Goal: Task Accomplishment & Management: Use online tool/utility

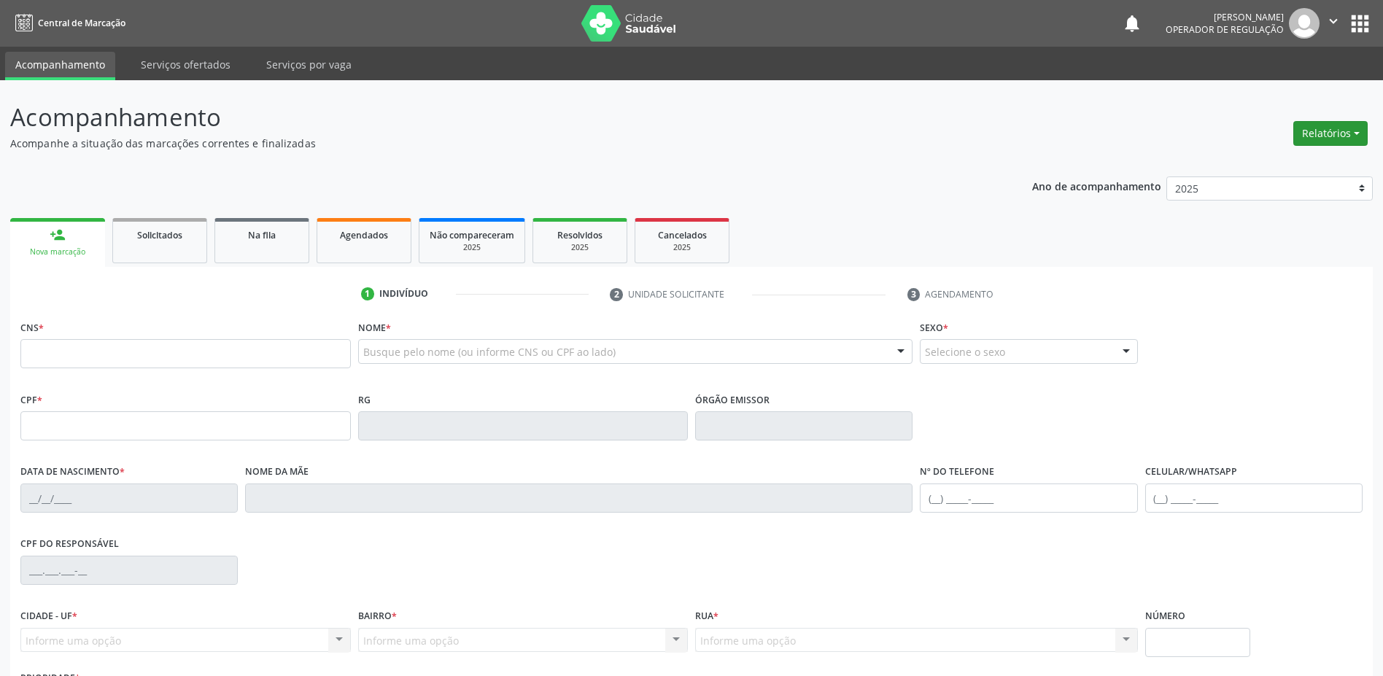
click at [1350, 133] on button "Relatórios" at bounding box center [1331, 133] width 74 height 25
click at [1269, 166] on link "Acompanhamento" at bounding box center [1290, 165] width 157 height 20
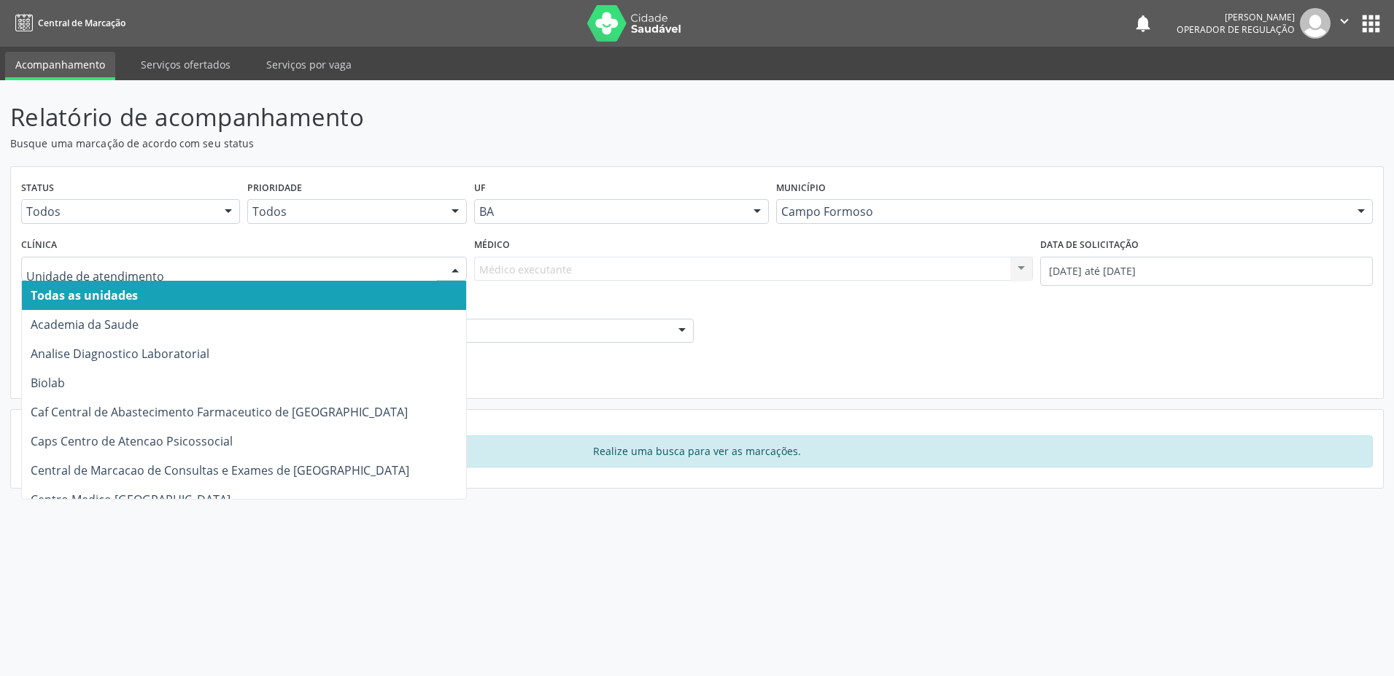
click at [452, 266] on div at bounding box center [455, 270] width 22 height 25
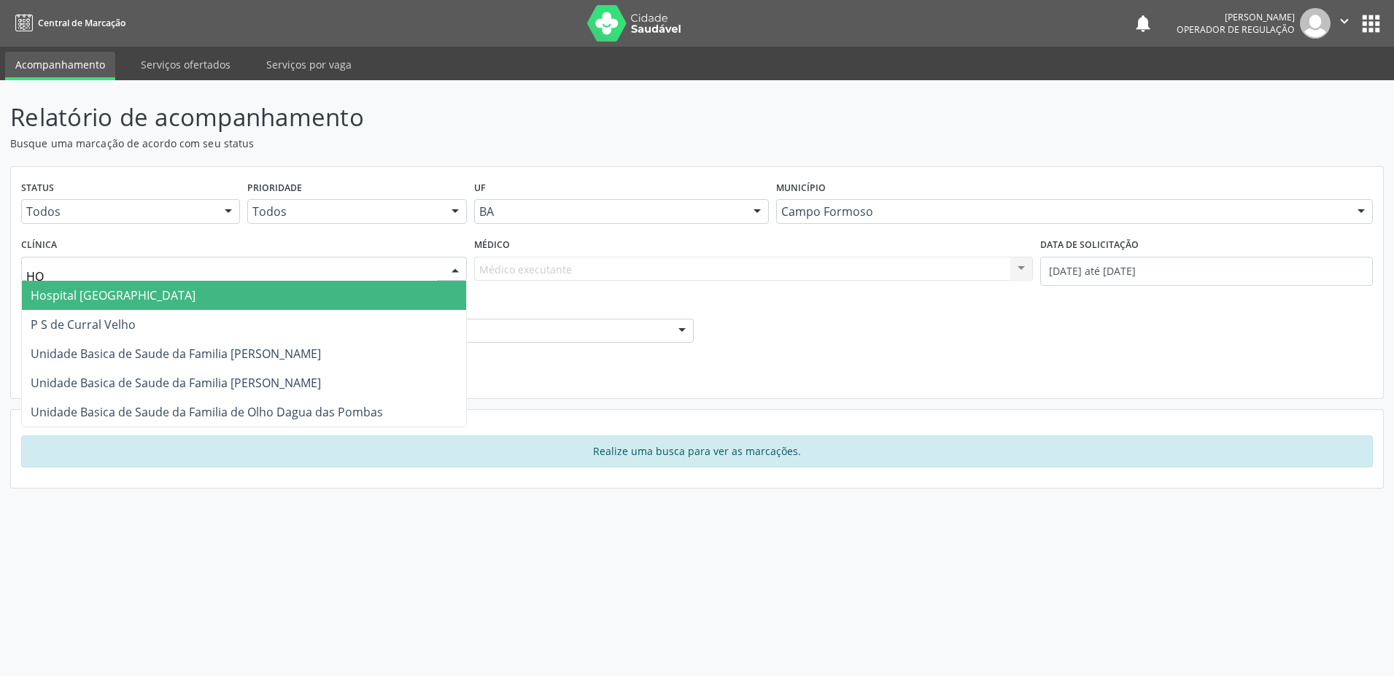
type input "HOS"
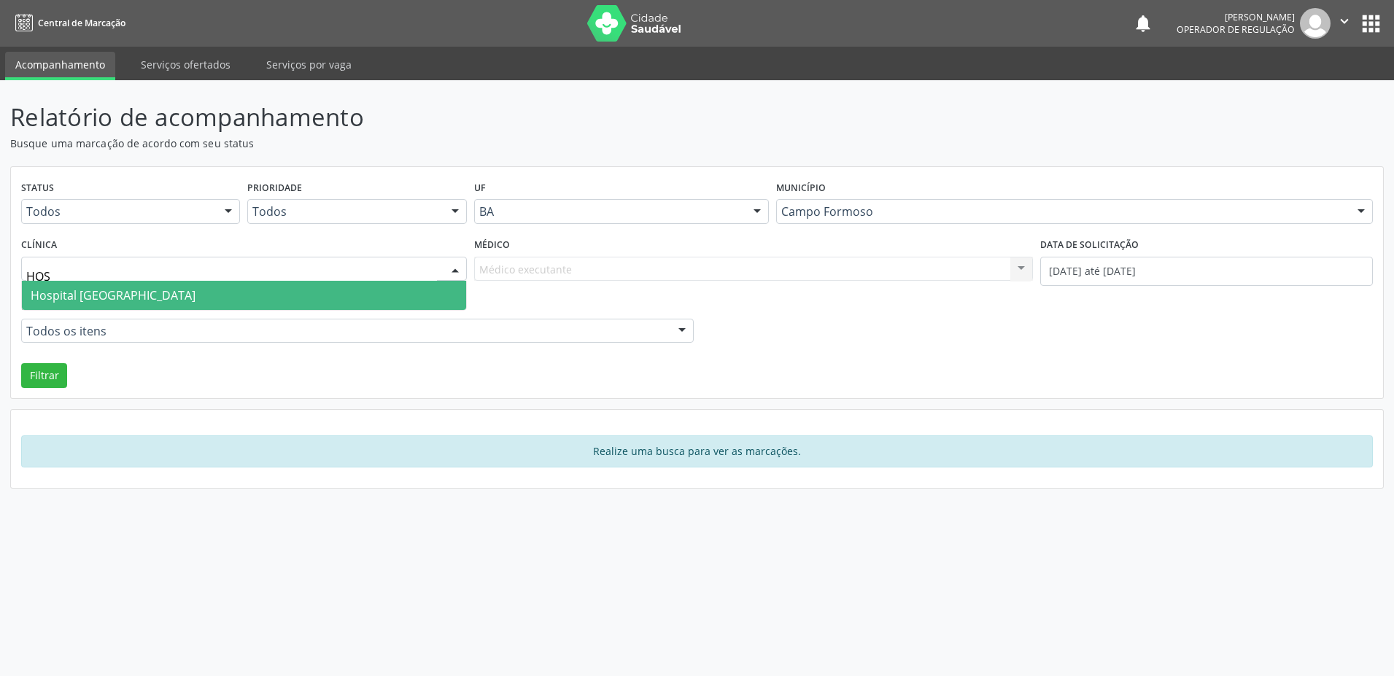
click at [209, 295] on span "Hospital [GEOGRAPHIC_DATA]" at bounding box center [244, 295] width 444 height 29
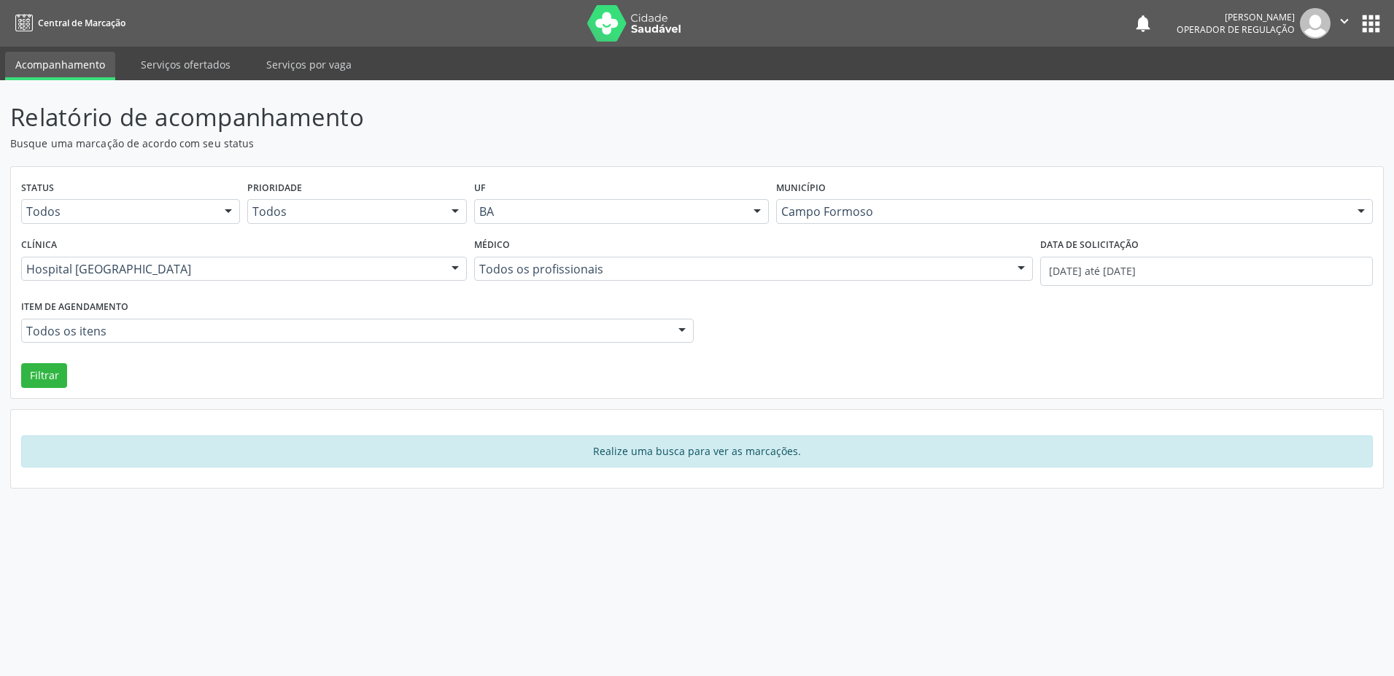
click at [681, 331] on div at bounding box center [682, 332] width 22 height 25
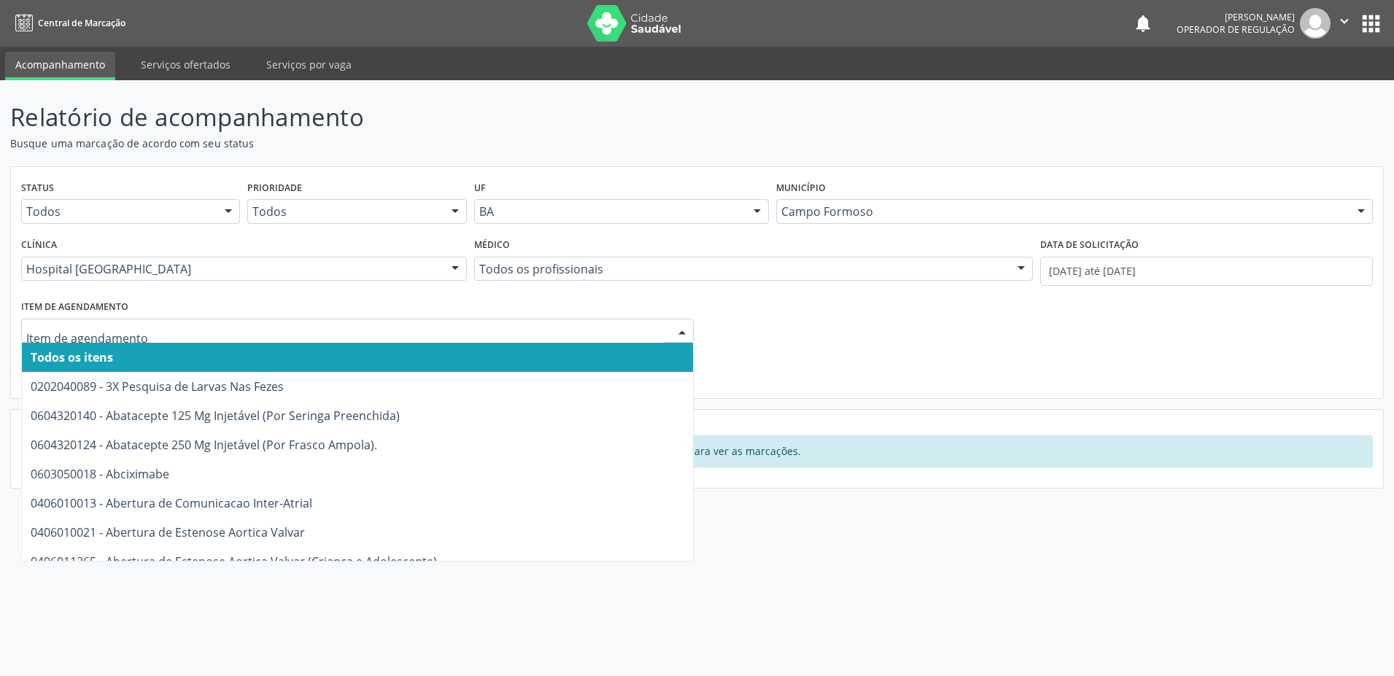
click at [181, 333] on input "text" at bounding box center [345, 338] width 638 height 29
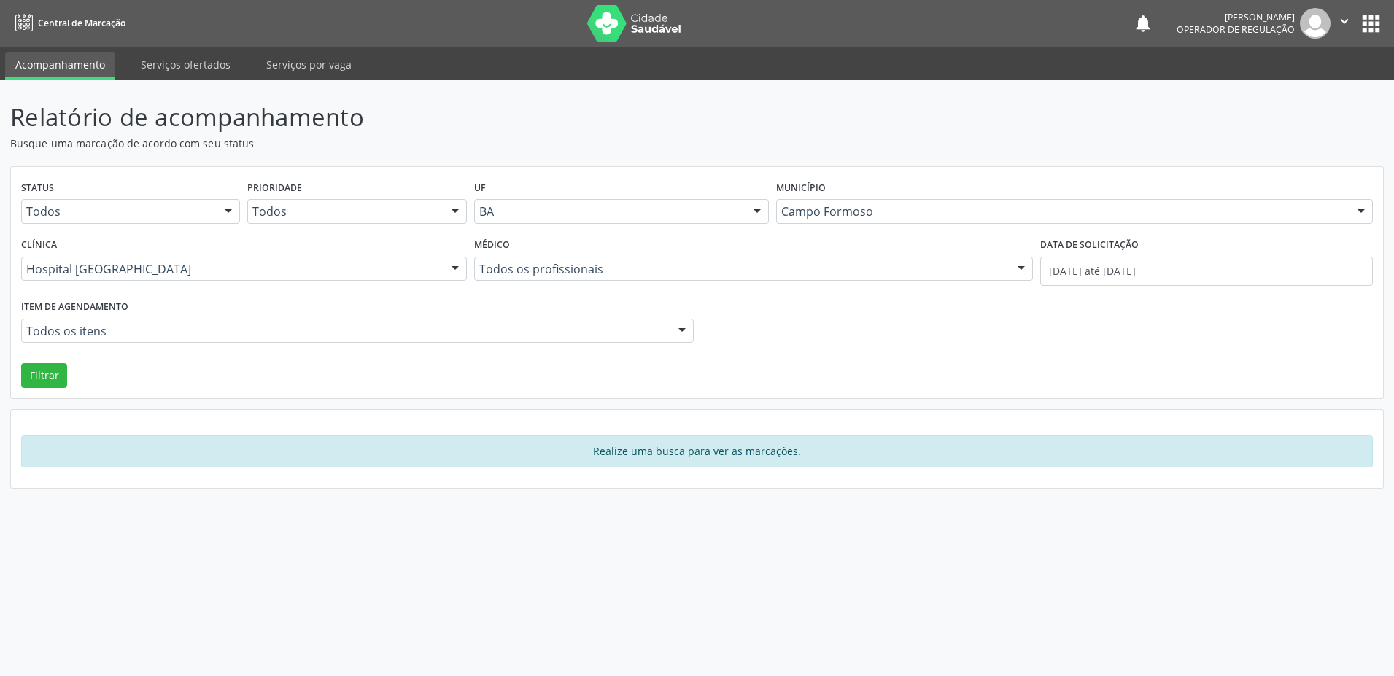
click at [760, 550] on div "Relatório de acompanhamento Busque uma marcação de acordo com seu status Status…" at bounding box center [697, 378] width 1394 height 596
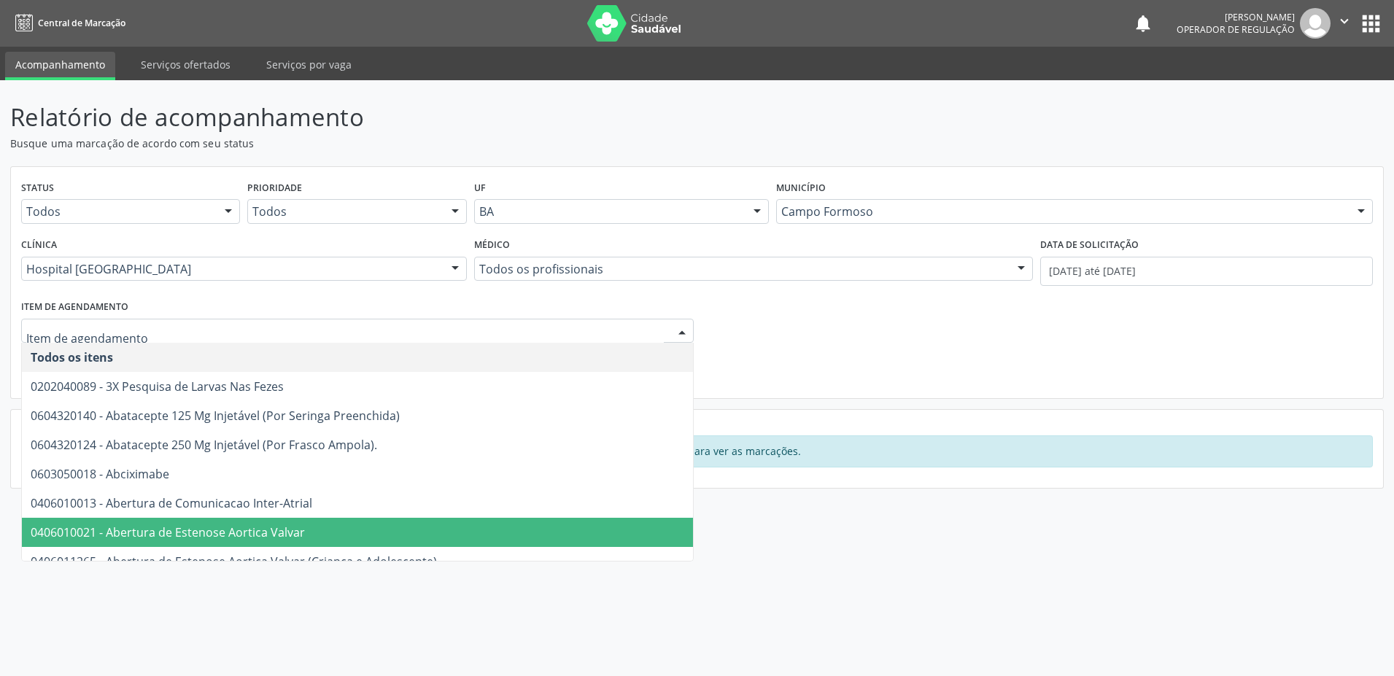
click at [682, 329] on div at bounding box center [682, 332] width 22 height 25
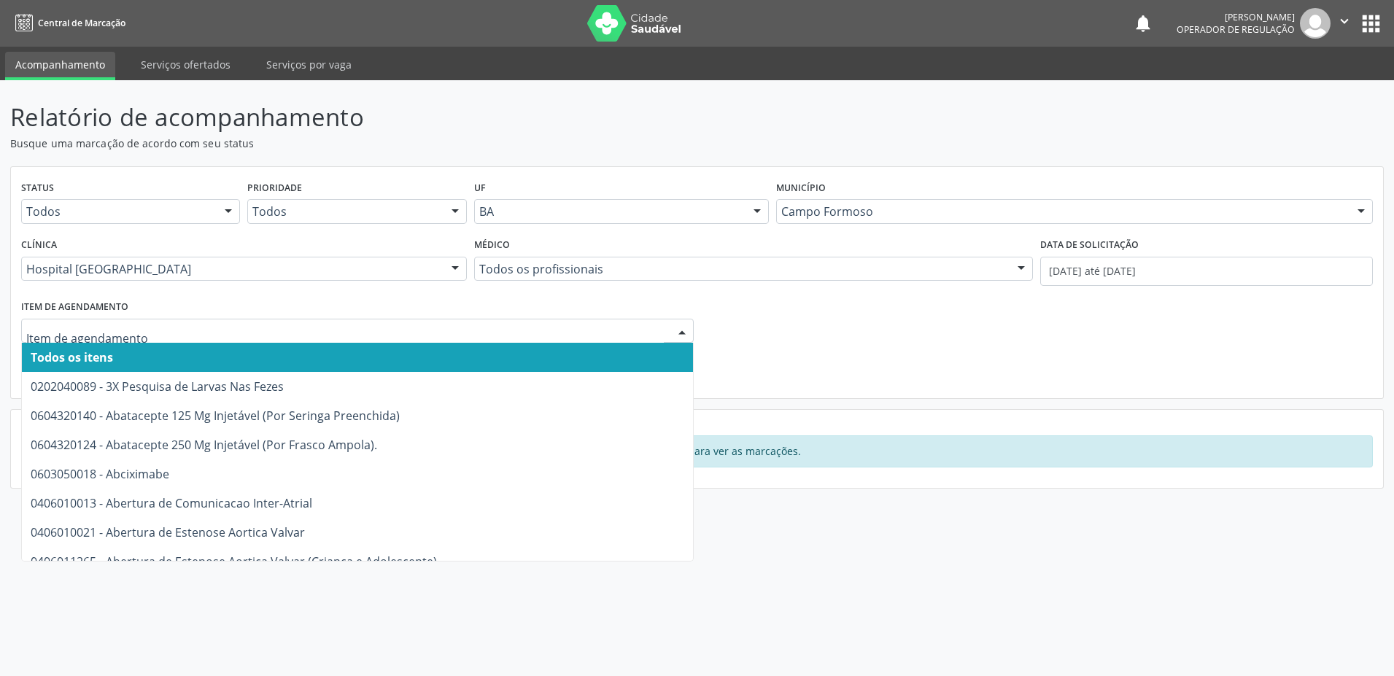
click at [95, 339] on input "text" at bounding box center [345, 338] width 638 height 29
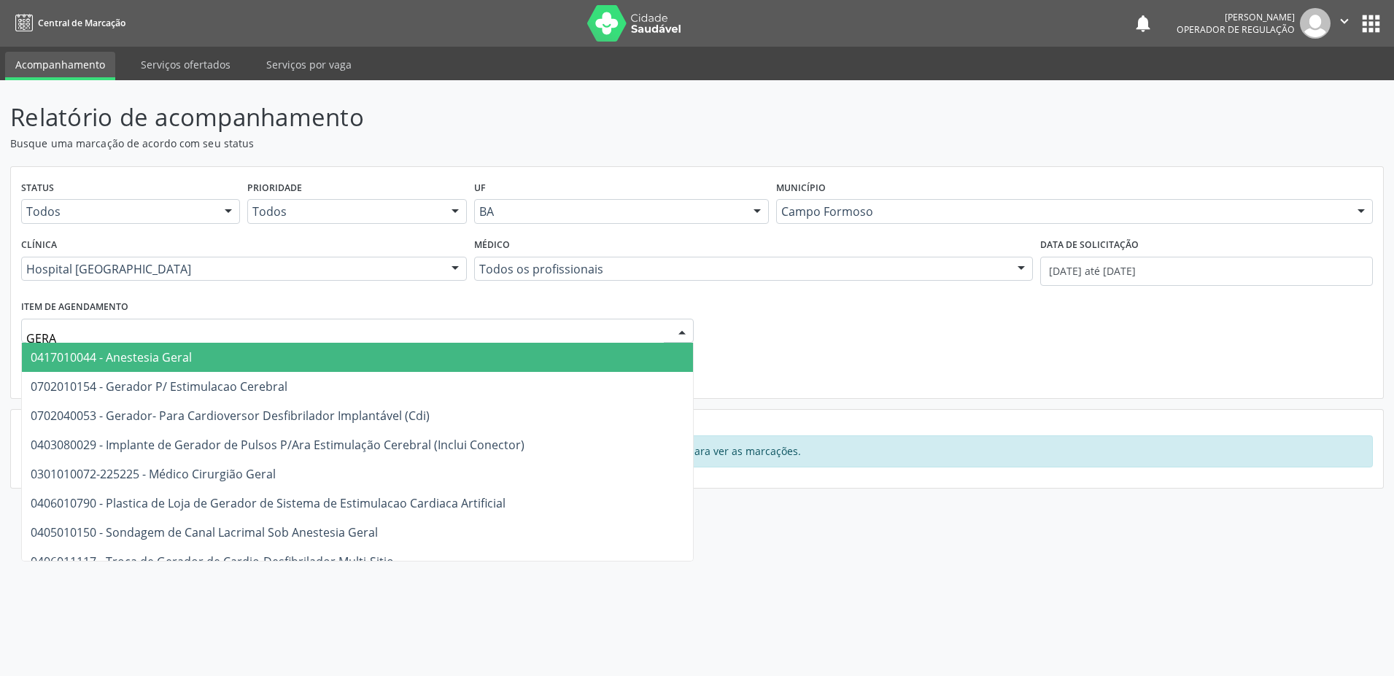
type input "GERAL"
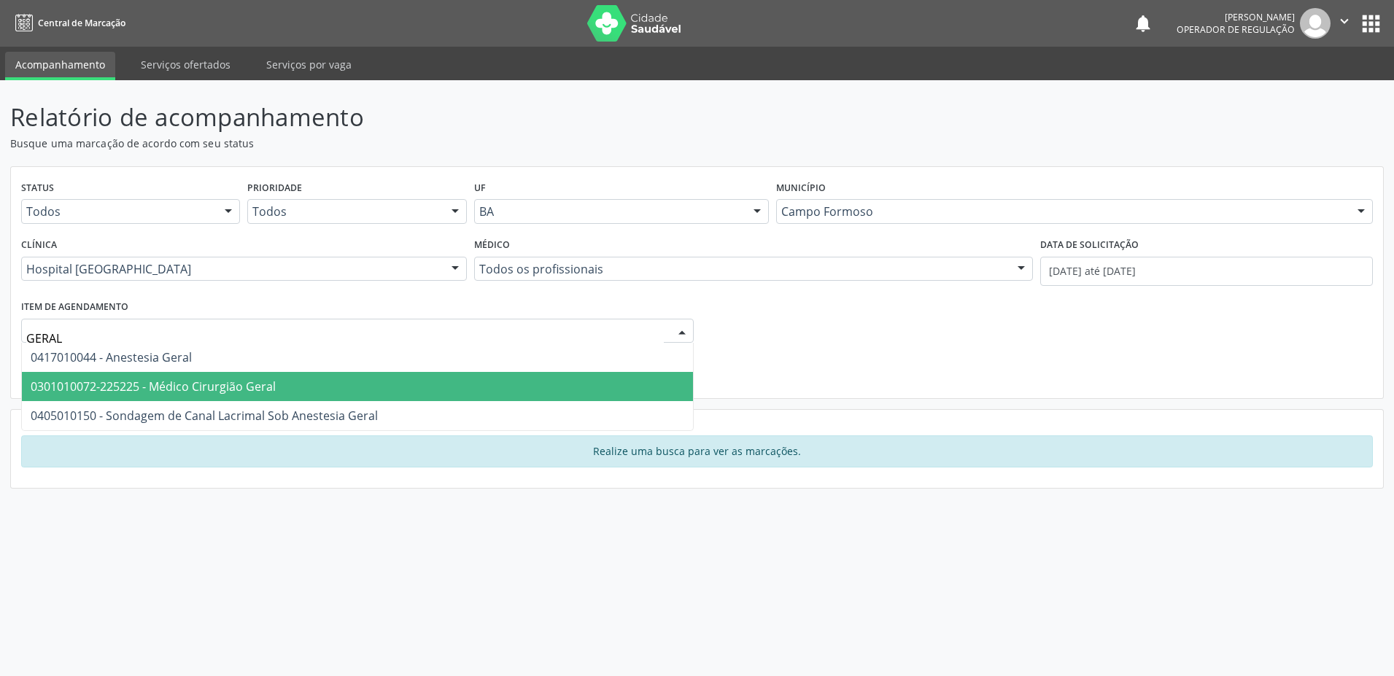
click at [190, 390] on span "0301010072-225225 - Médico Cirurgião Geral" at bounding box center [153, 387] width 245 height 16
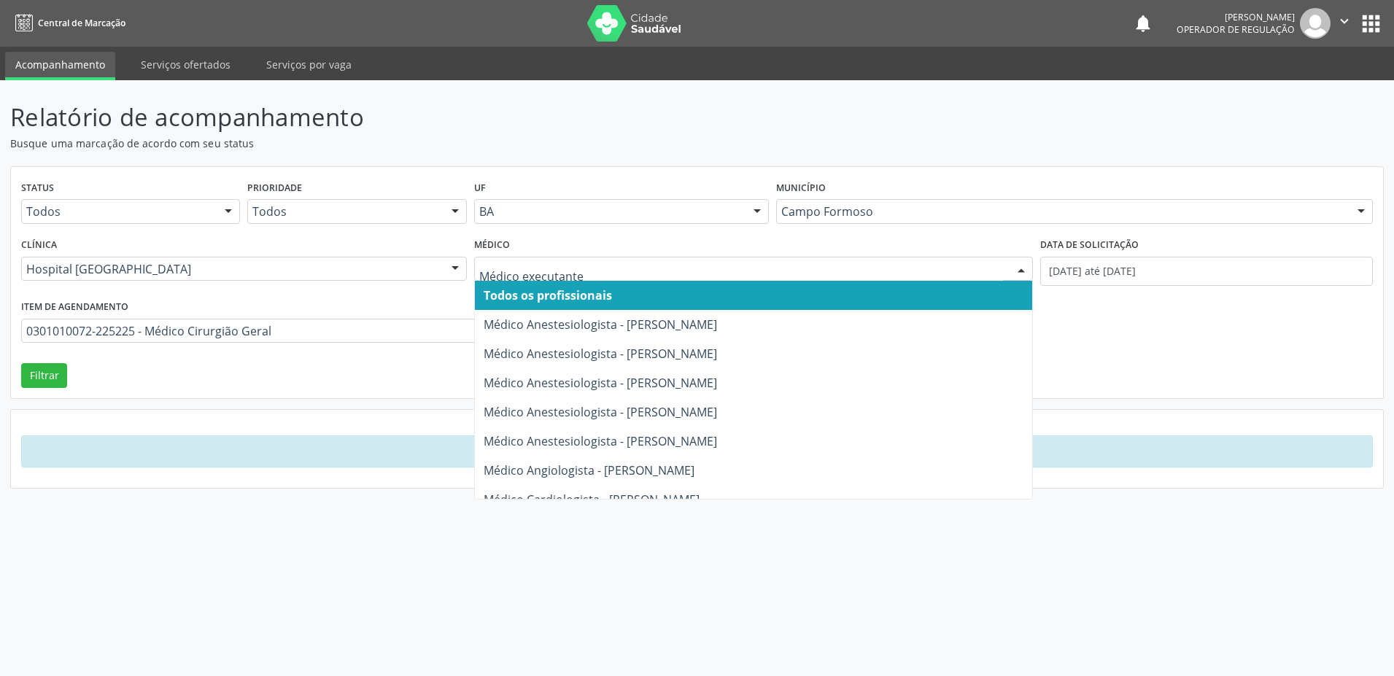
click at [1022, 266] on div at bounding box center [1022, 270] width 22 height 25
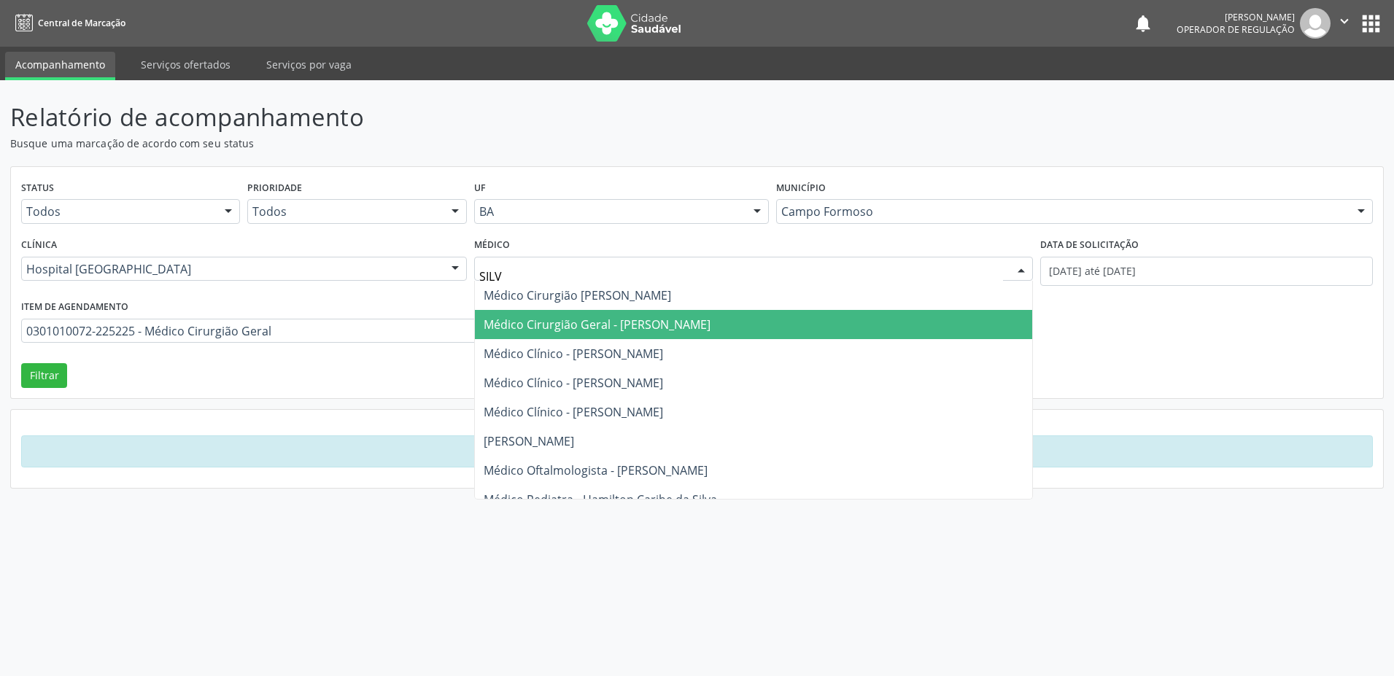
click at [706, 328] on span "Médico Cirurgião Geral - Silvio Luis Barros Matos" at bounding box center [597, 325] width 227 height 16
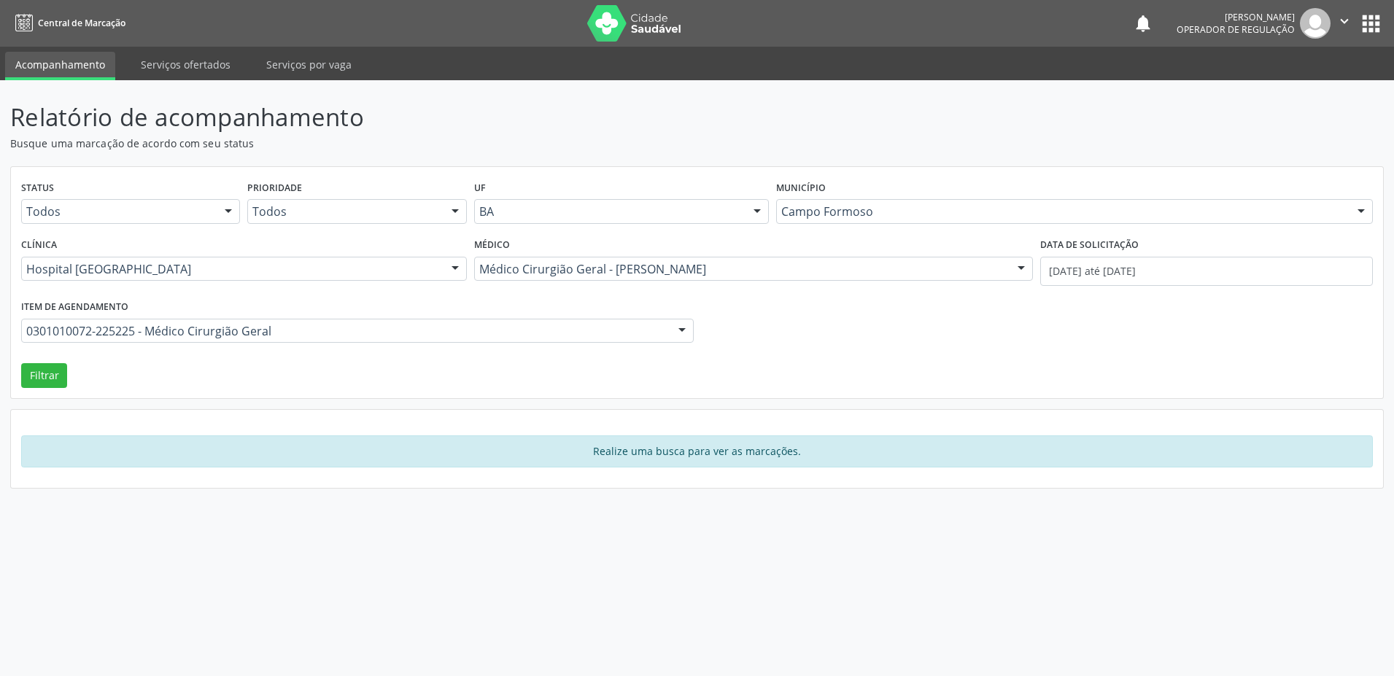
click at [1025, 269] on div at bounding box center [1022, 270] width 22 height 25
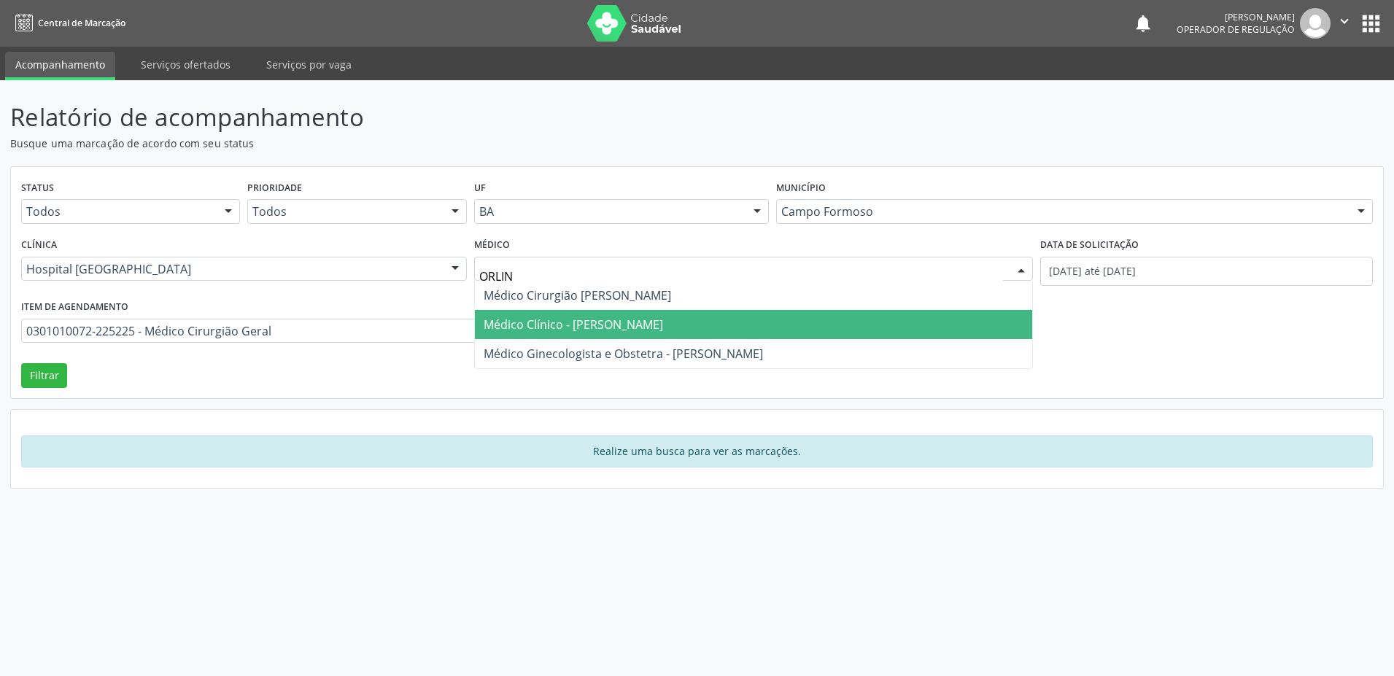
type input "ORLIND"
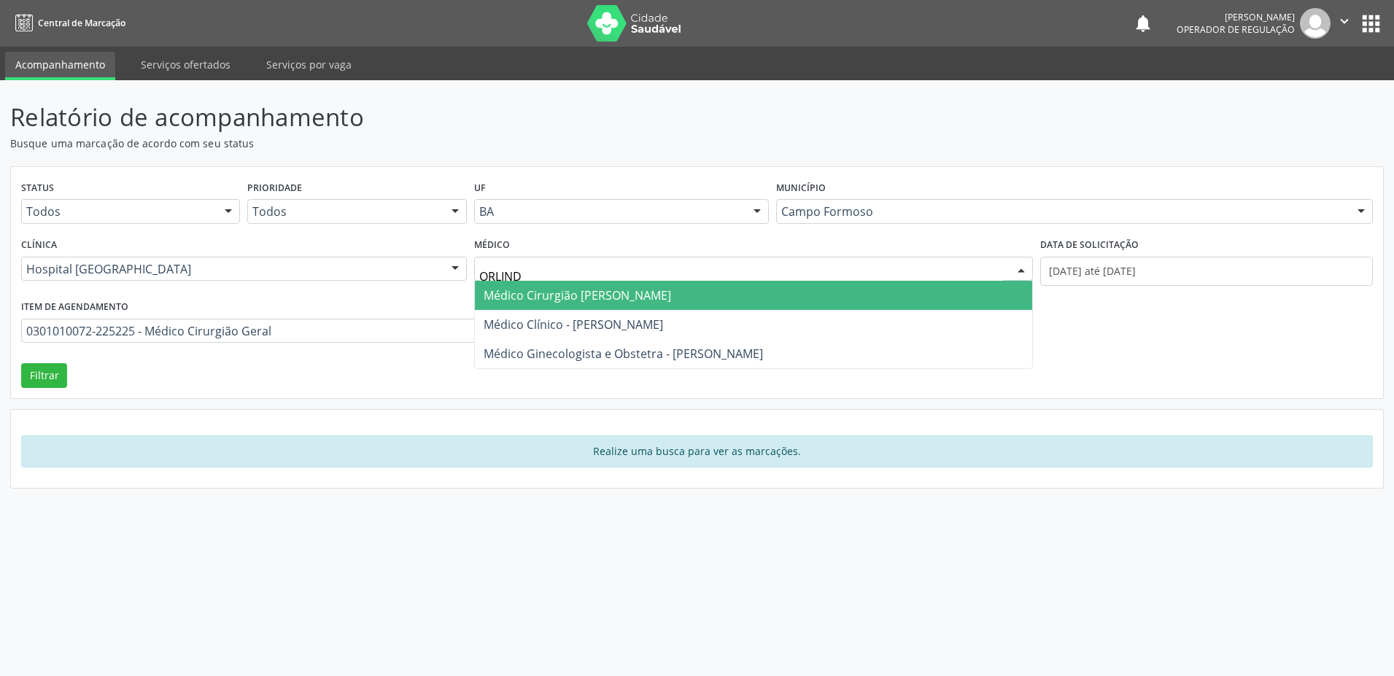
click at [671, 298] on span "Médico Cirurgião Geral - Orlindo Carvalho dos Santos" at bounding box center [578, 295] width 188 height 16
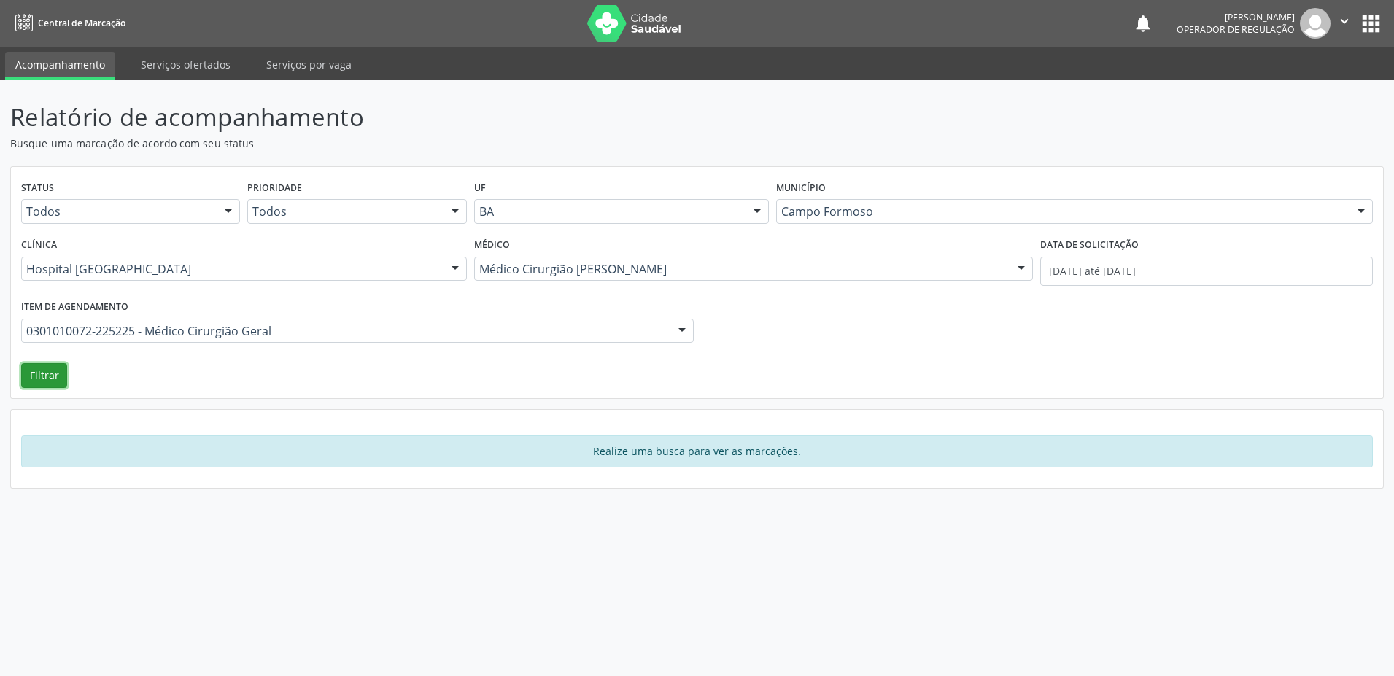
click at [42, 377] on button "Filtrar" at bounding box center [44, 375] width 46 height 25
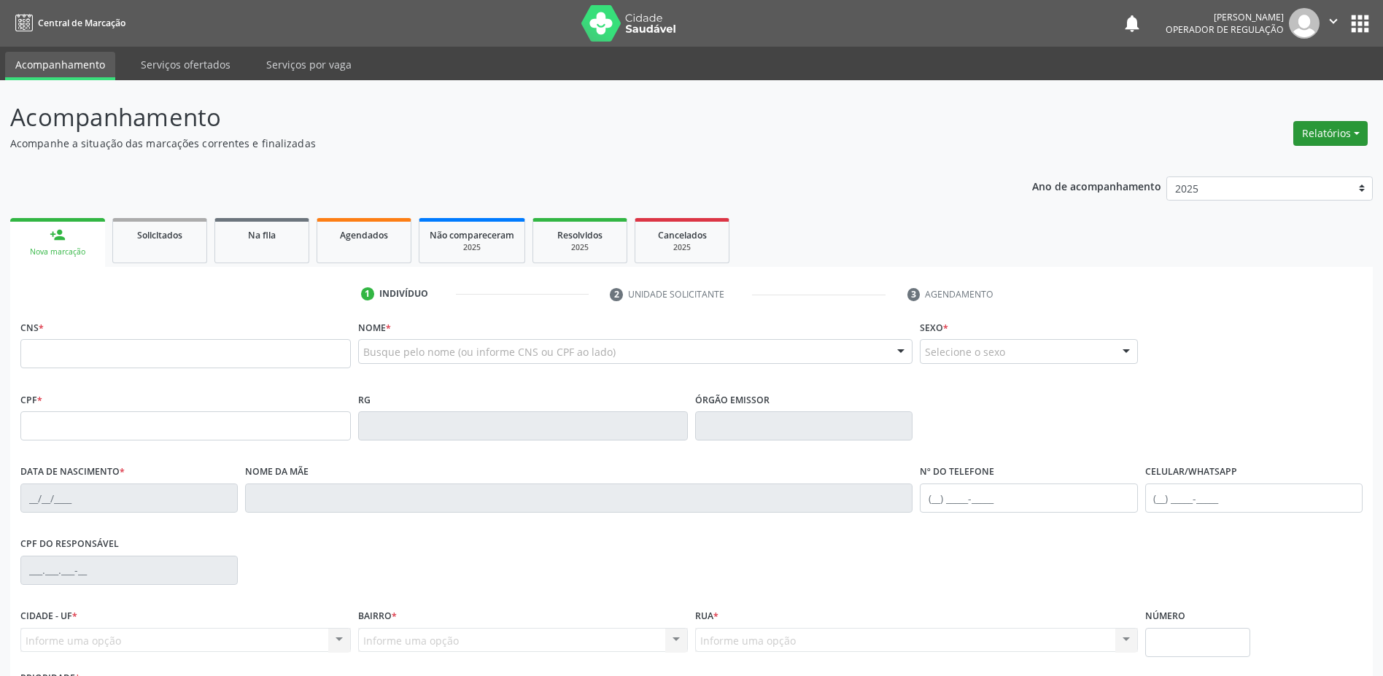
click at [1355, 133] on button "Relatórios" at bounding box center [1331, 133] width 74 height 25
click at [1262, 164] on link "Acompanhamento" at bounding box center [1290, 165] width 157 height 20
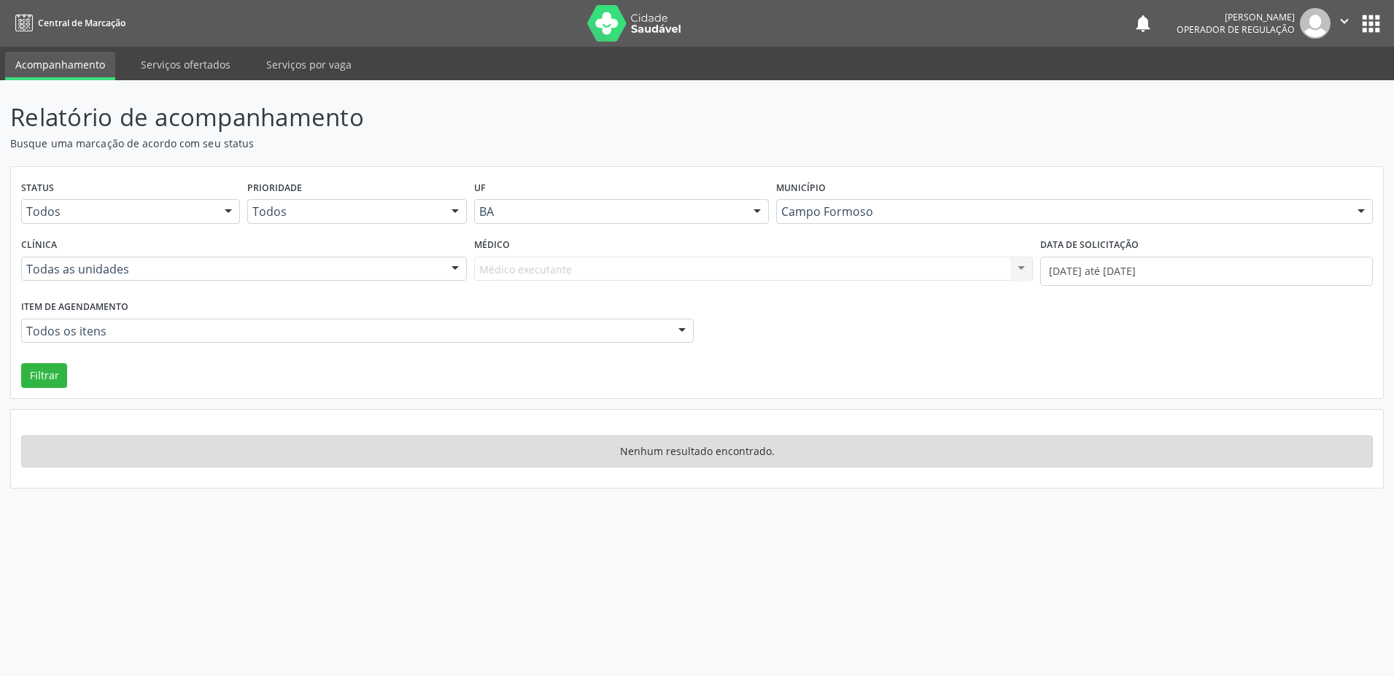
click at [682, 328] on div at bounding box center [682, 332] width 22 height 25
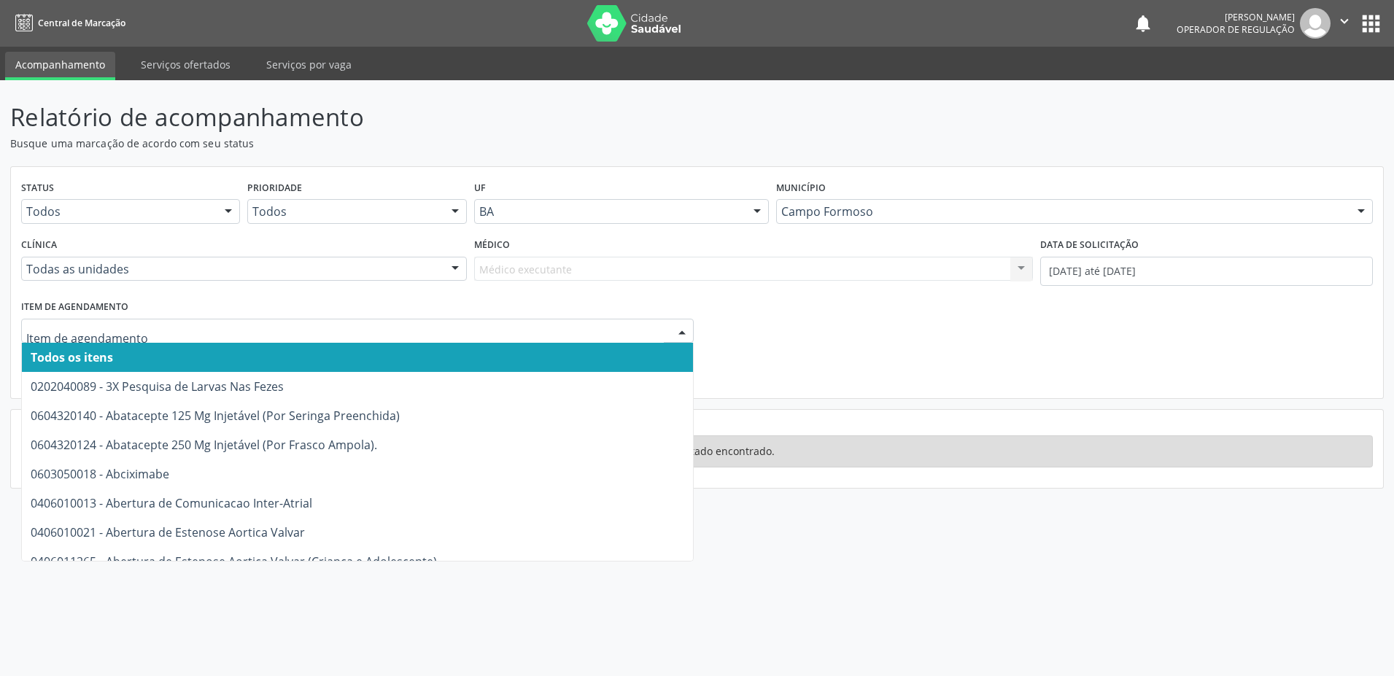
click at [456, 269] on div at bounding box center [455, 270] width 22 height 25
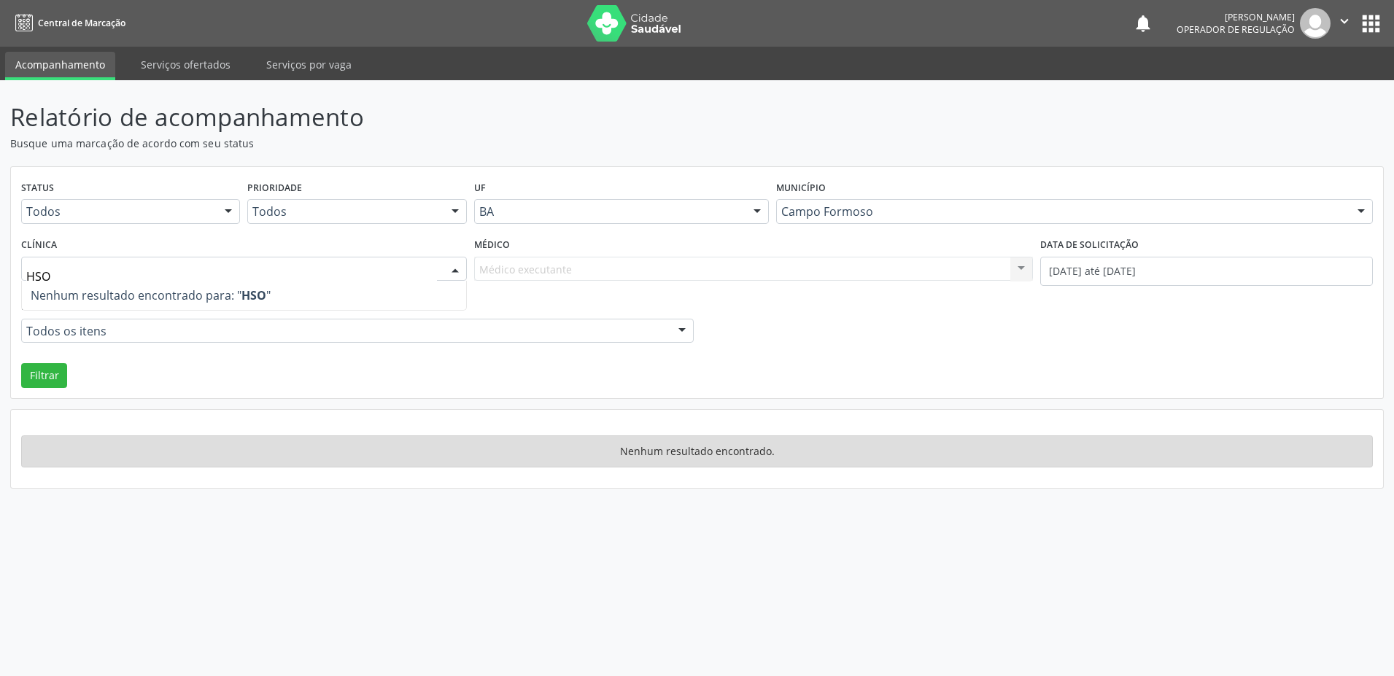
type input "HO"
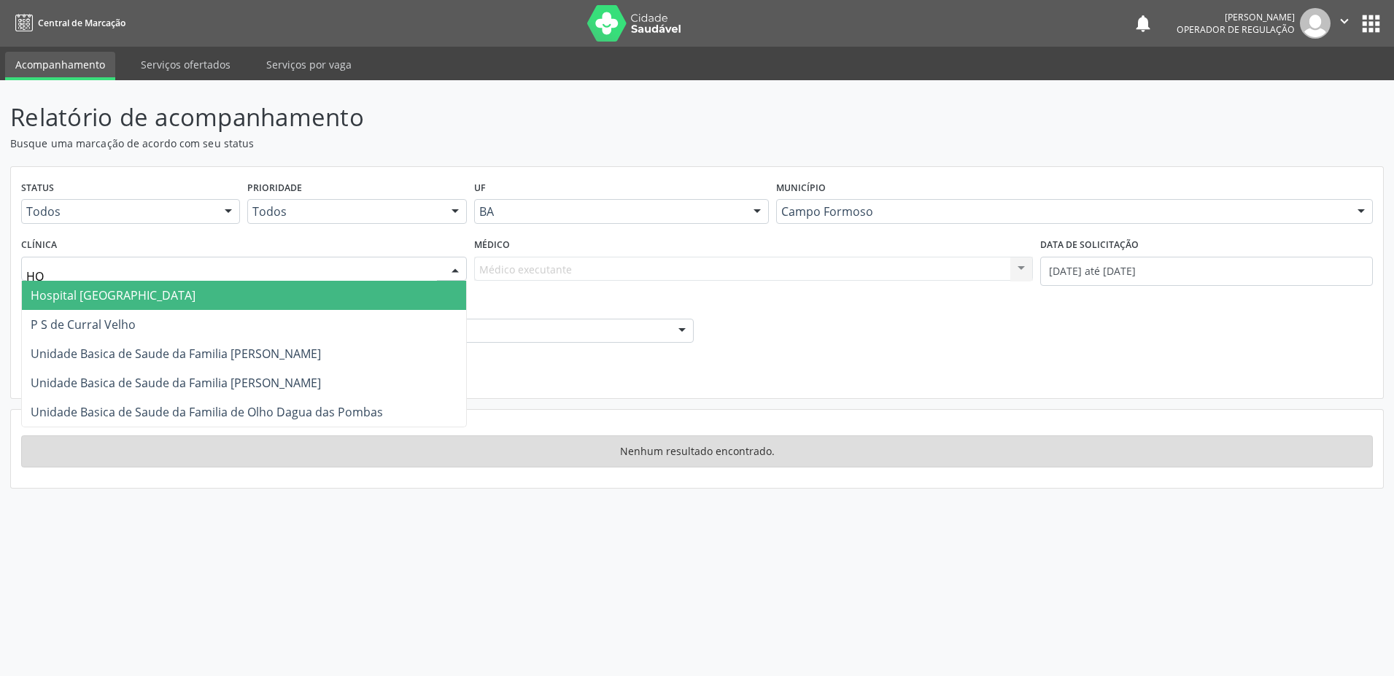
click at [201, 288] on span "Hospital [GEOGRAPHIC_DATA]" at bounding box center [244, 295] width 444 height 29
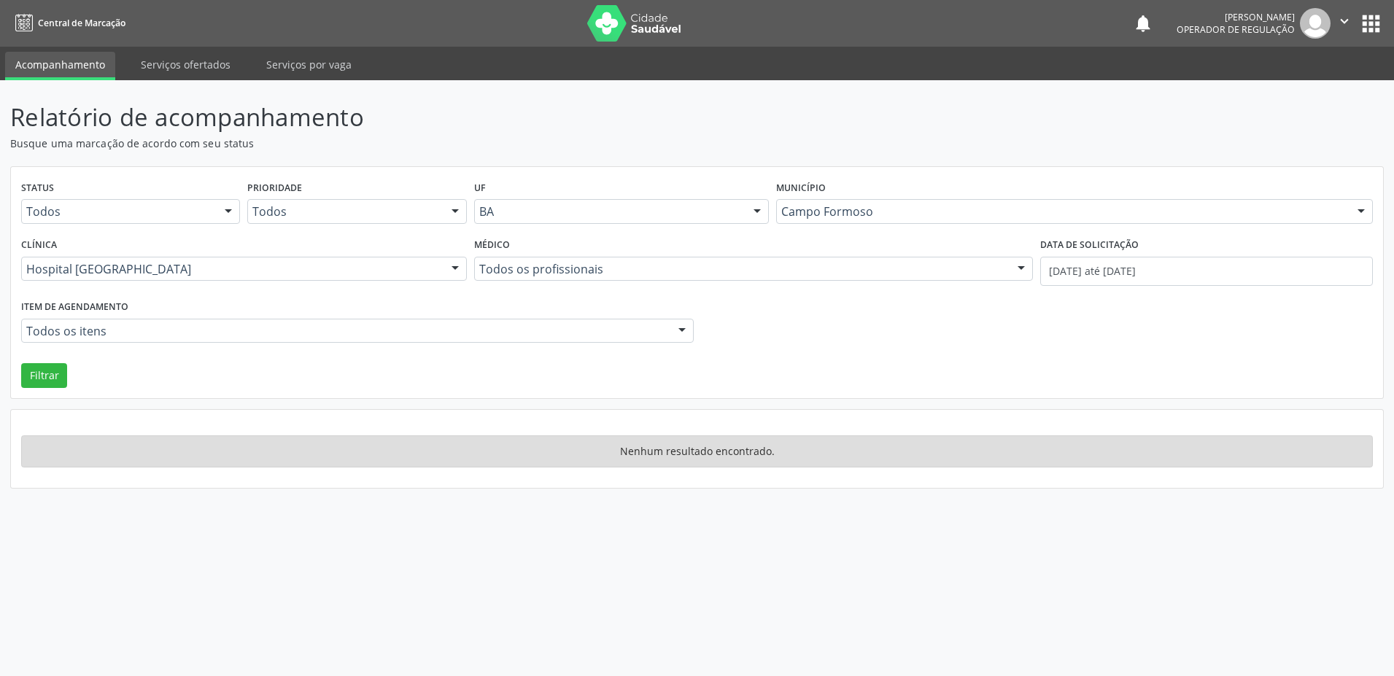
click at [1021, 266] on div at bounding box center [1022, 270] width 22 height 25
click at [181, 64] on link "Serviços ofertados" at bounding box center [186, 65] width 110 height 26
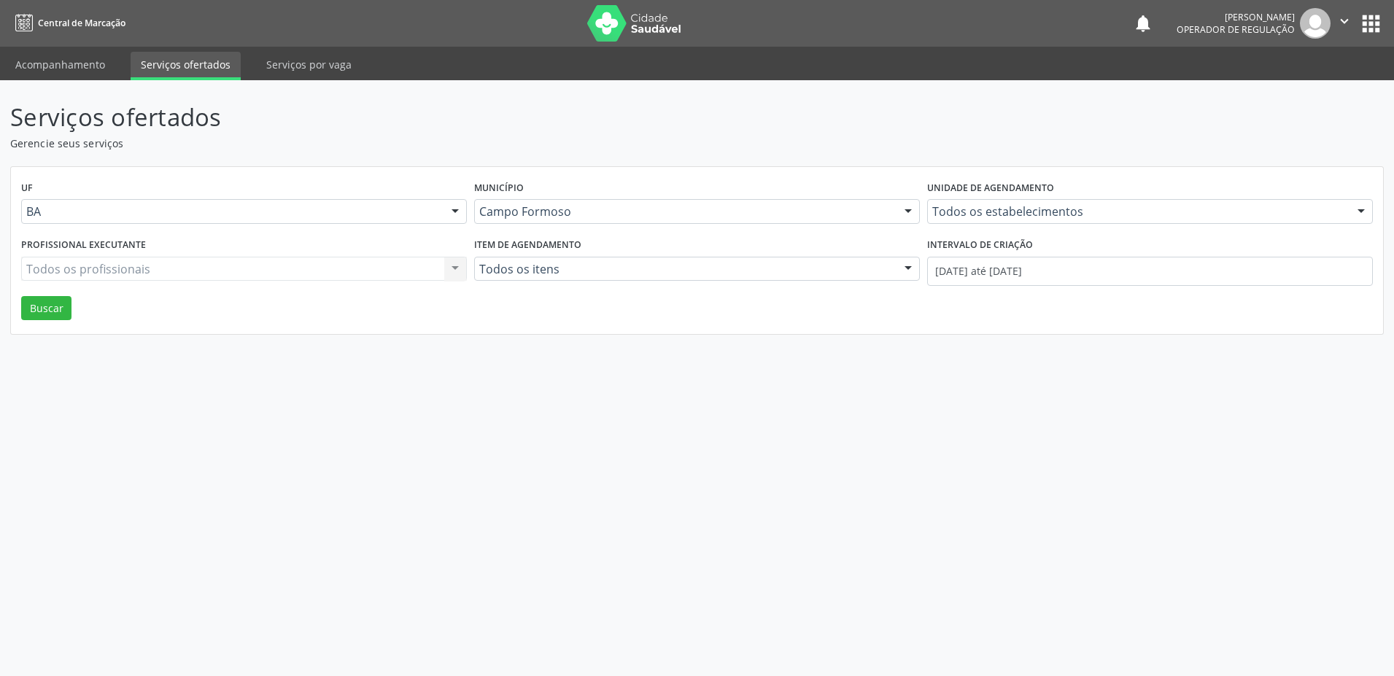
click at [458, 271] on div "Todos os profissionais Todos os profissionais Nenhum resultado encontrado para:…" at bounding box center [244, 269] width 446 height 25
click at [1361, 208] on div at bounding box center [1362, 212] width 22 height 25
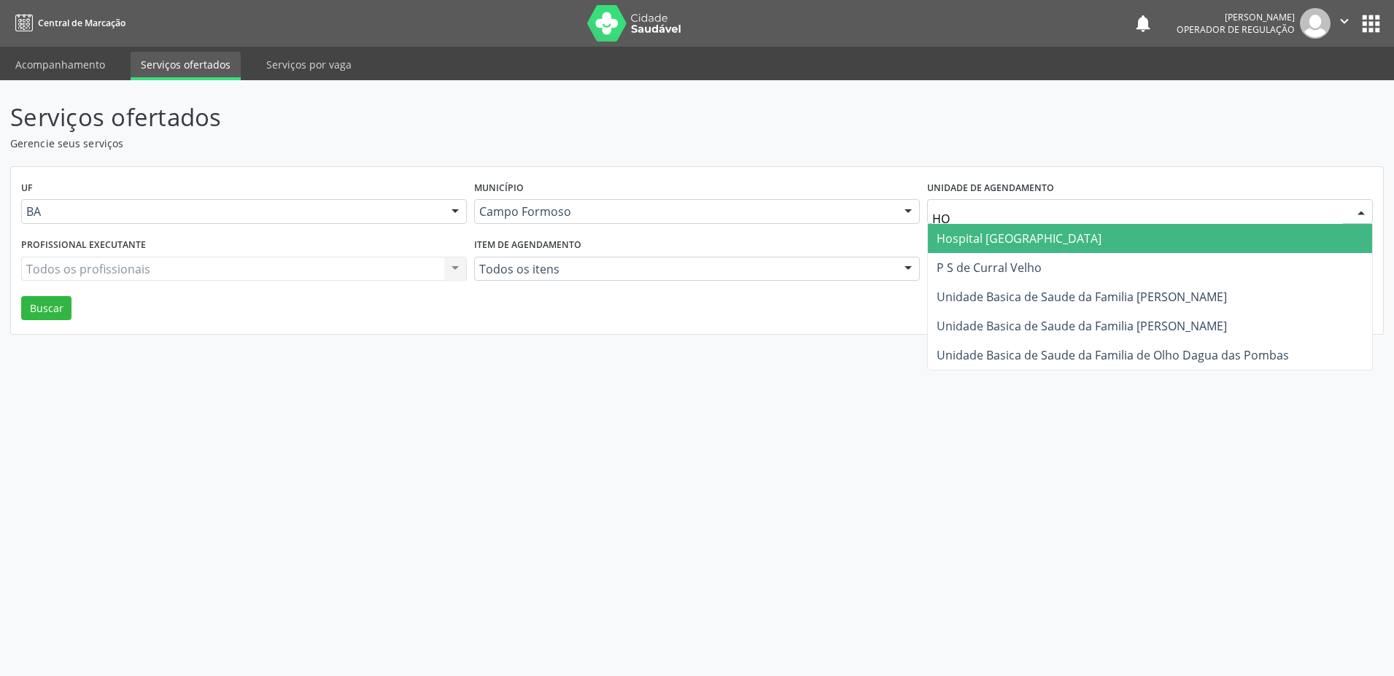
type input "HOS"
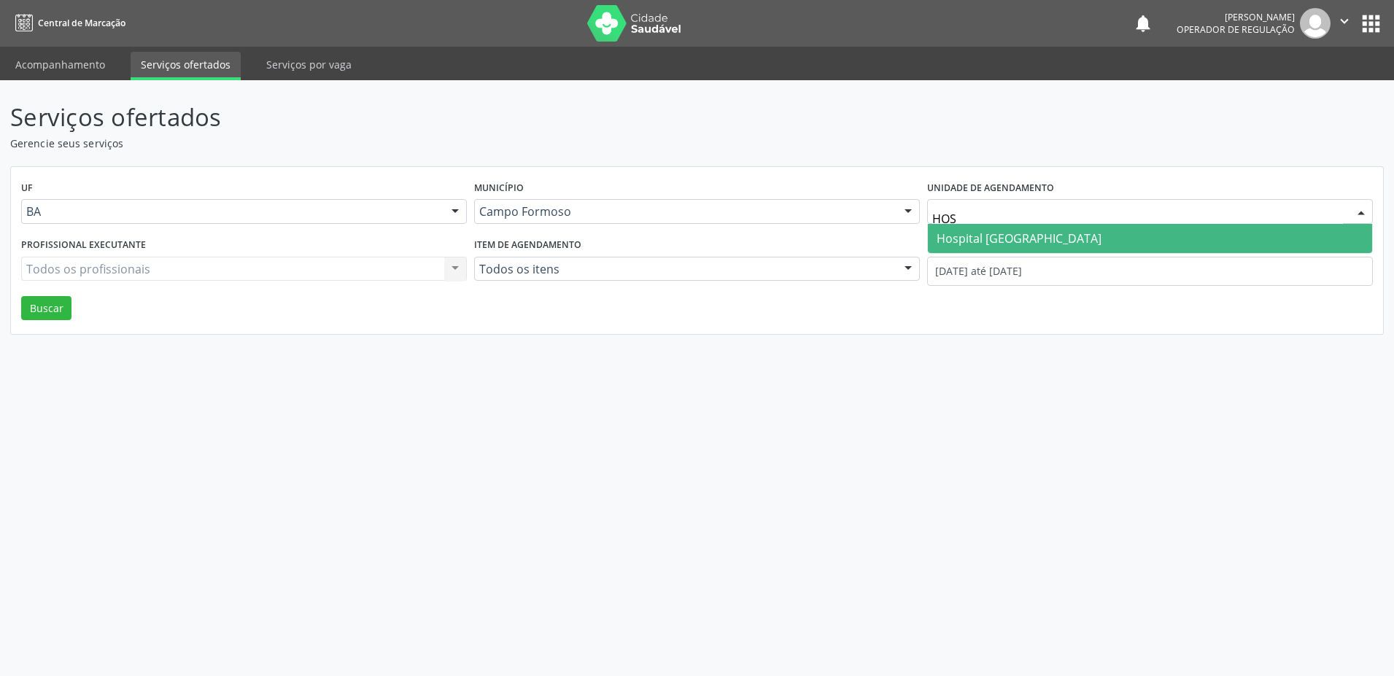
click at [1023, 236] on span "Hospital [GEOGRAPHIC_DATA]" at bounding box center [1019, 239] width 165 height 16
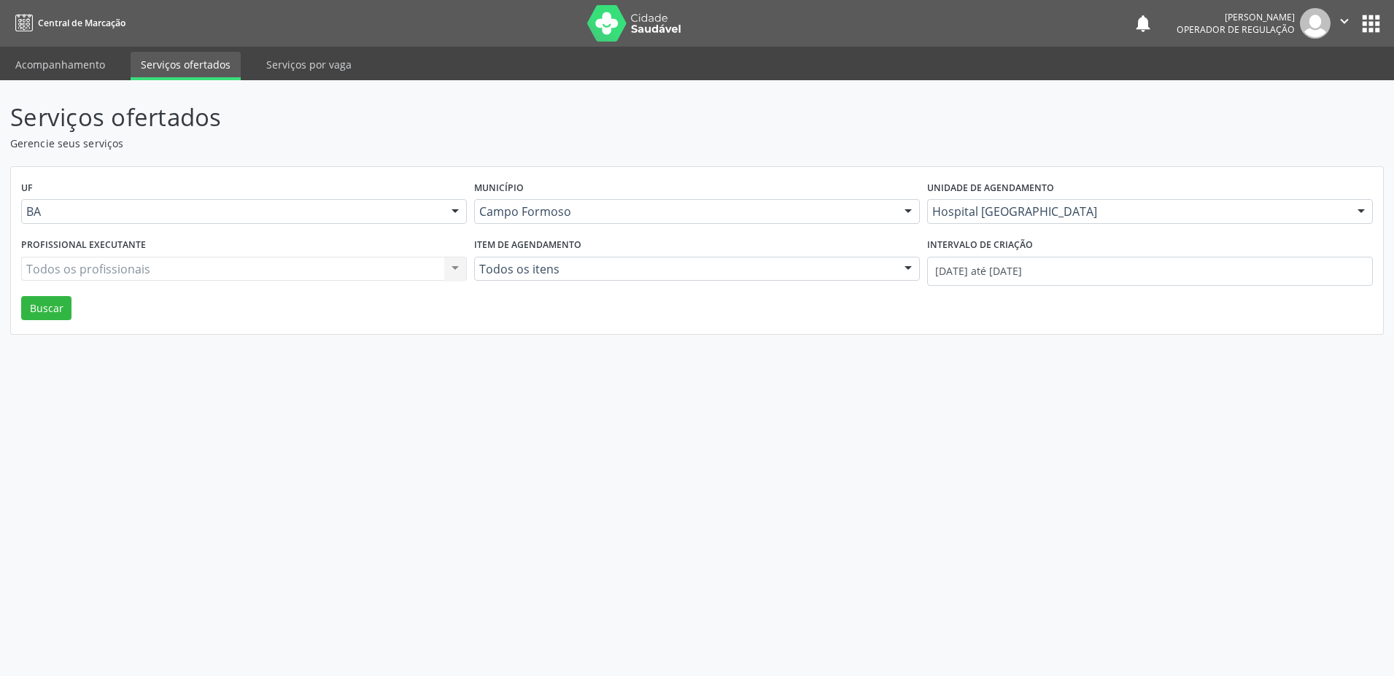
click at [454, 266] on div "Todos os profissionais Todos os profissionais Nenhum resultado encontrado para:…" at bounding box center [244, 269] width 446 height 25
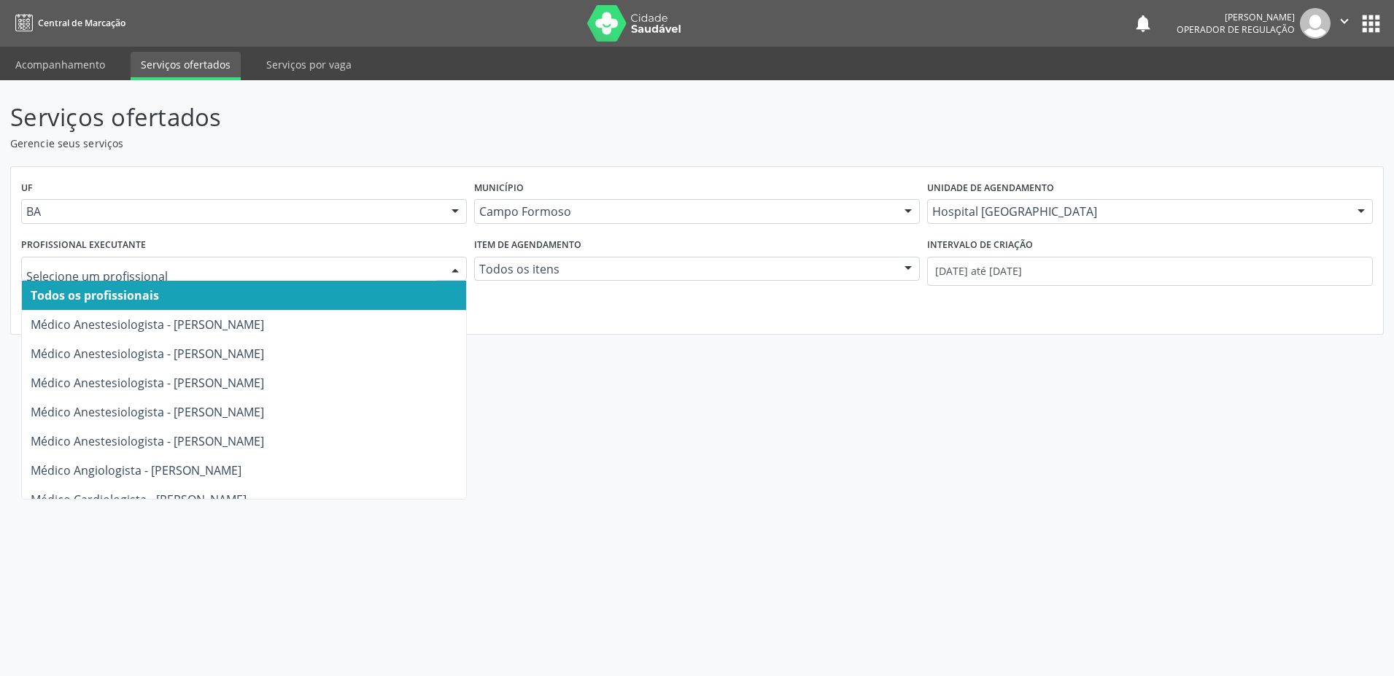
click at [454, 266] on div at bounding box center [455, 270] width 22 height 25
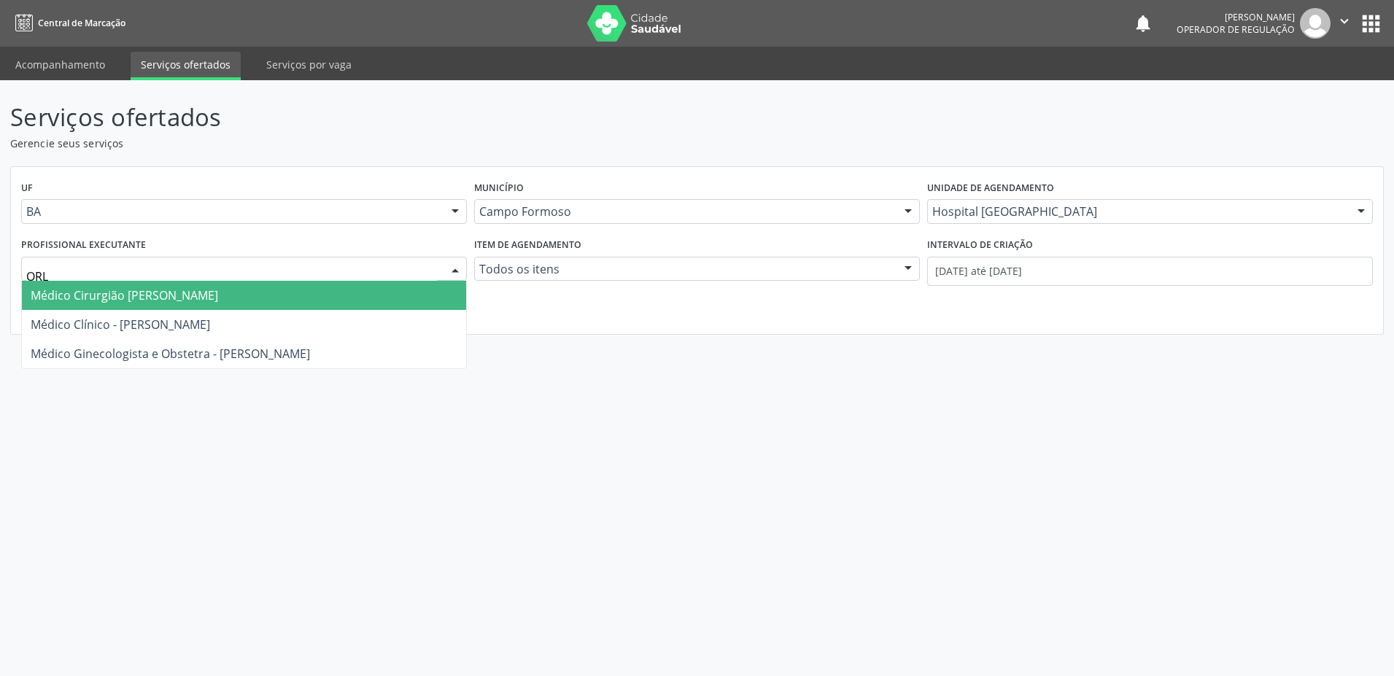
type input "ORLI"
click at [218, 289] on span "Médico Cirurgião Geral - Orlindo Carvalho dos Santos" at bounding box center [125, 295] width 188 height 16
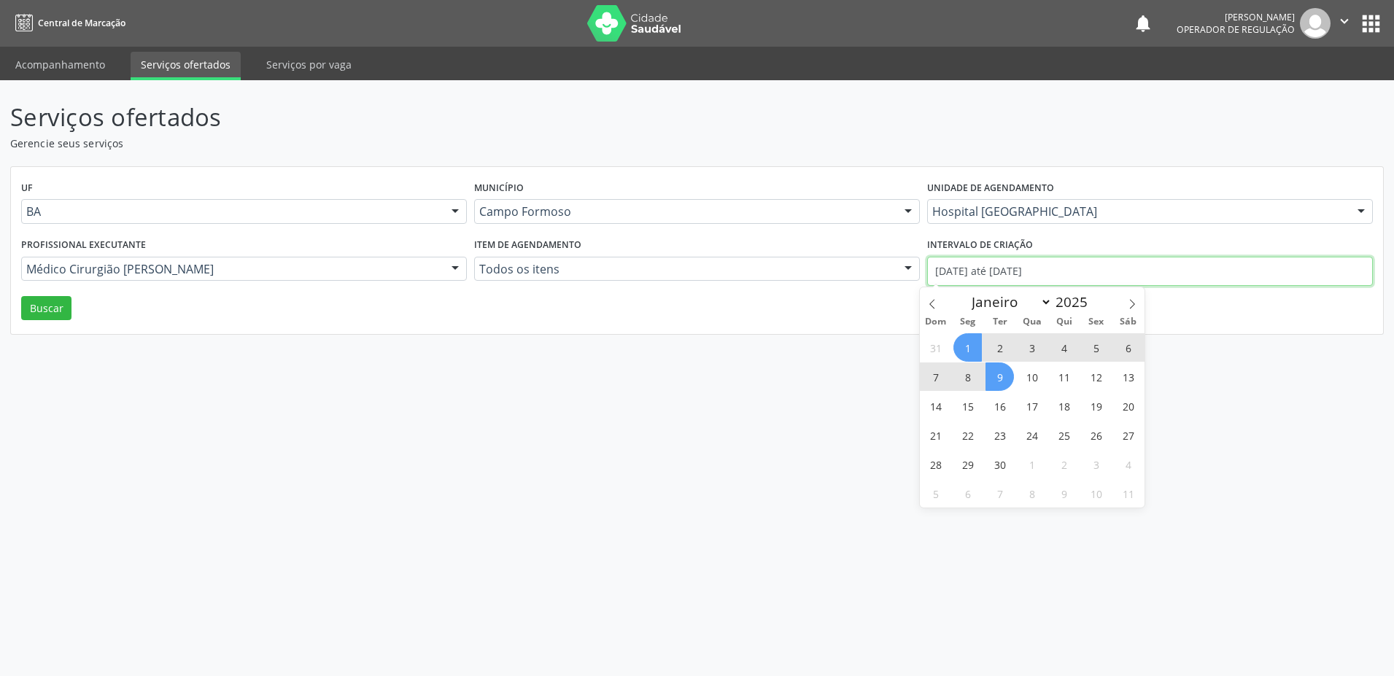
click at [935, 272] on input "01/09/2025 até 09/09/2025" at bounding box center [1150, 271] width 446 height 29
click at [933, 306] on icon at bounding box center [932, 304] width 10 height 10
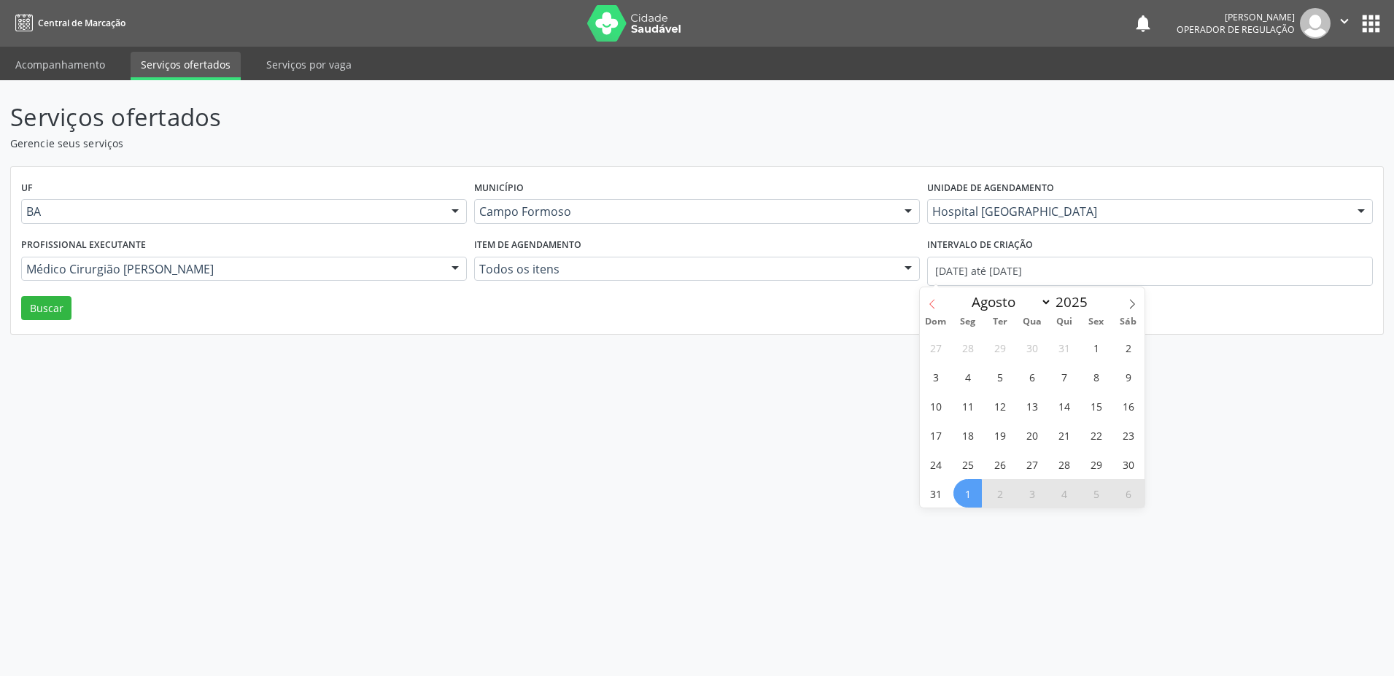
click at [933, 306] on icon at bounding box center [932, 304] width 10 height 10
select select "5"
click at [935, 350] on span "1" at bounding box center [936, 347] width 28 height 28
type input "01/06/2025"
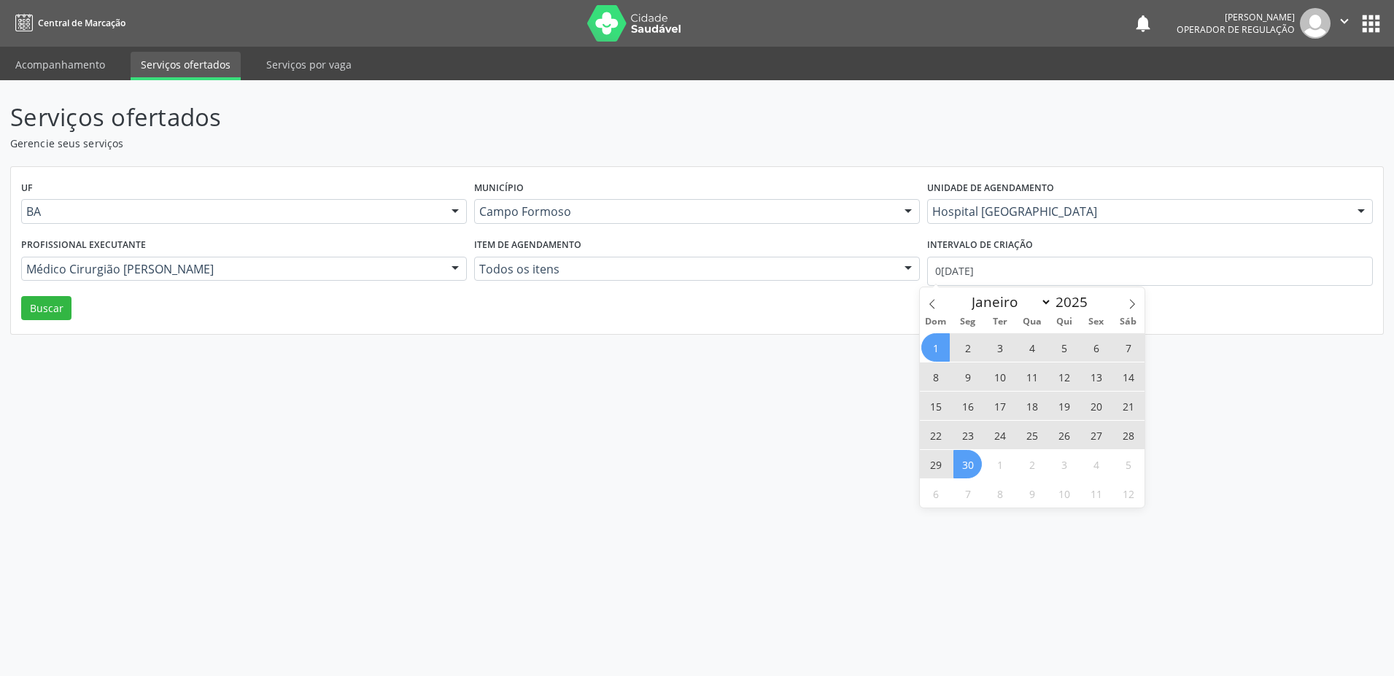
click at [973, 463] on span "30" at bounding box center [968, 464] width 28 height 28
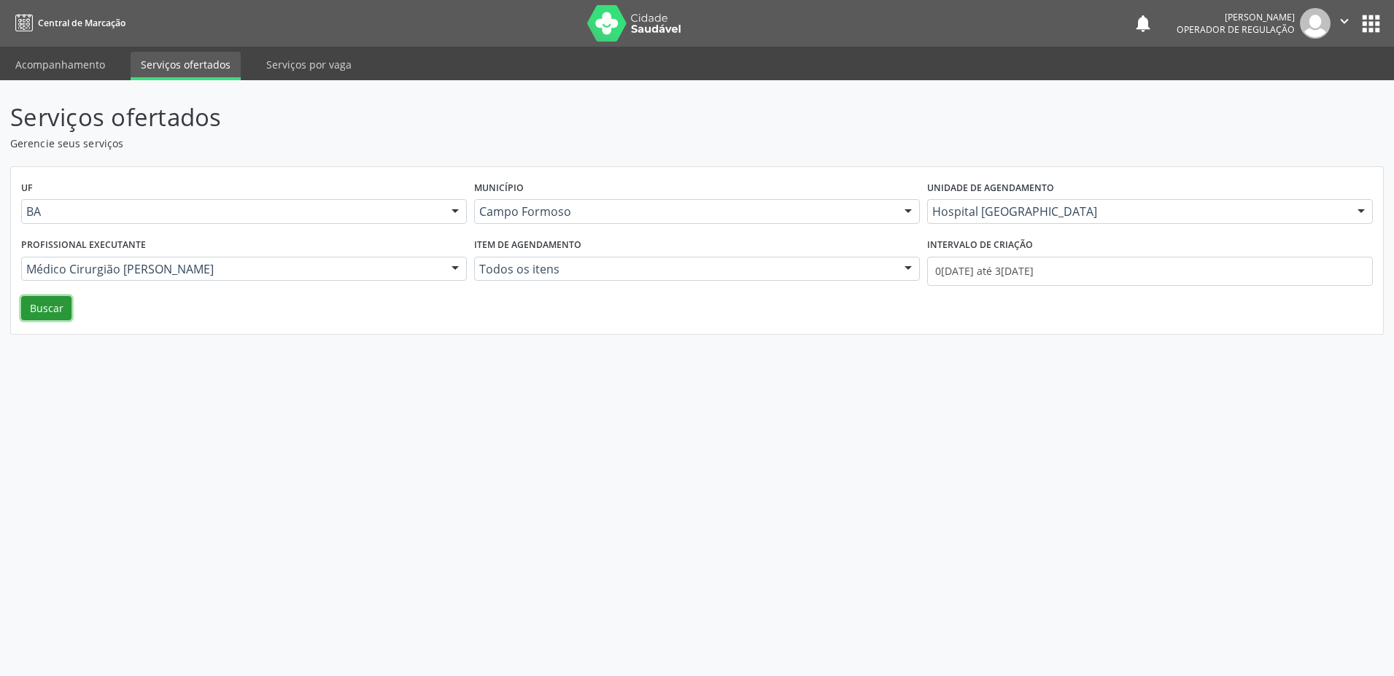
click at [46, 307] on button "Buscar" at bounding box center [46, 308] width 50 height 25
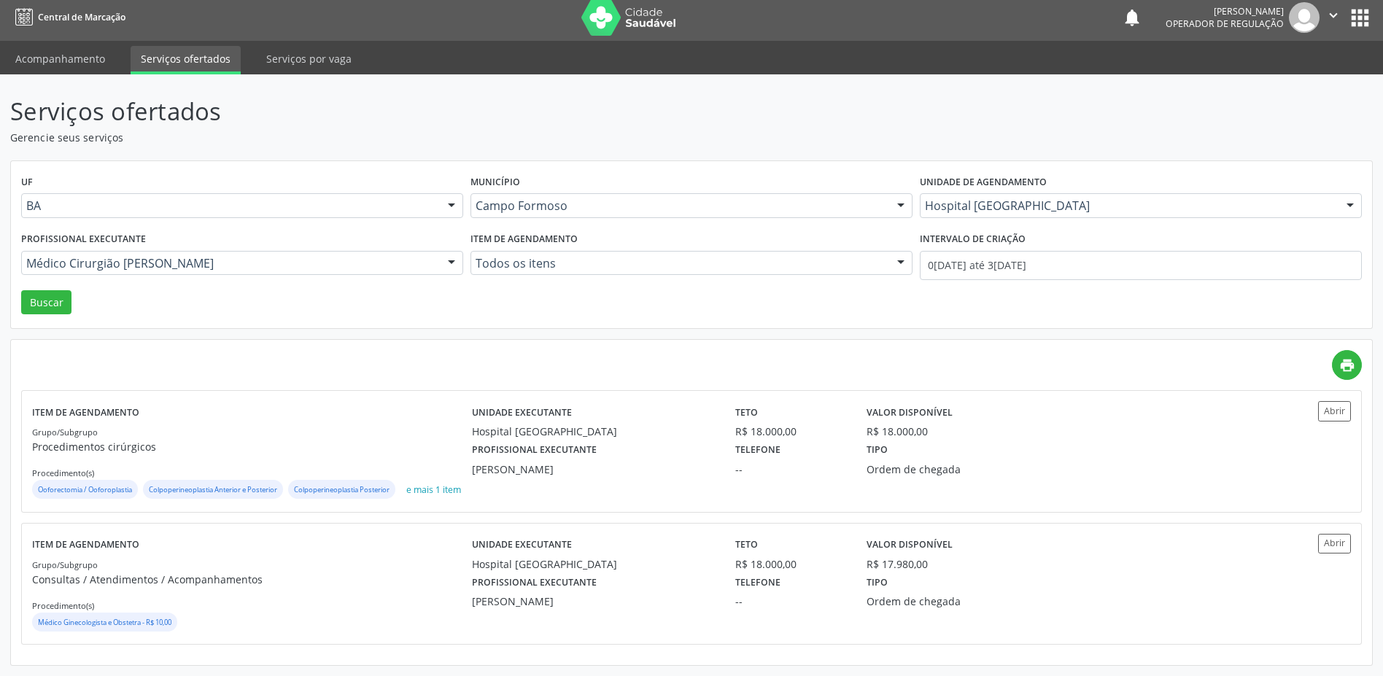
scroll to position [26, 0]
click at [1329, 546] on button "Abrir" at bounding box center [1335, 544] width 33 height 20
click at [448, 252] on div at bounding box center [452, 264] width 22 height 25
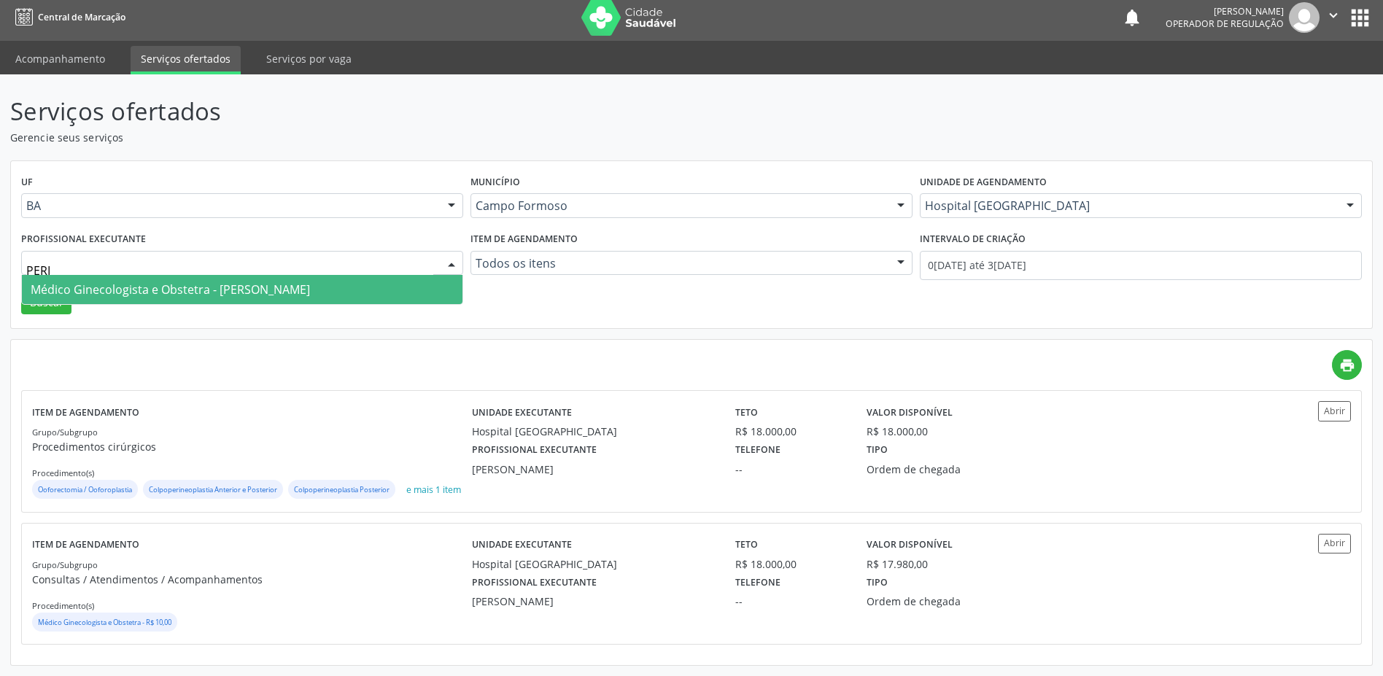
click at [310, 282] on span "Médico Ginecologista e Obstetra - Pericles Leonardy Oliveira Pinheiro" at bounding box center [170, 290] width 279 height 16
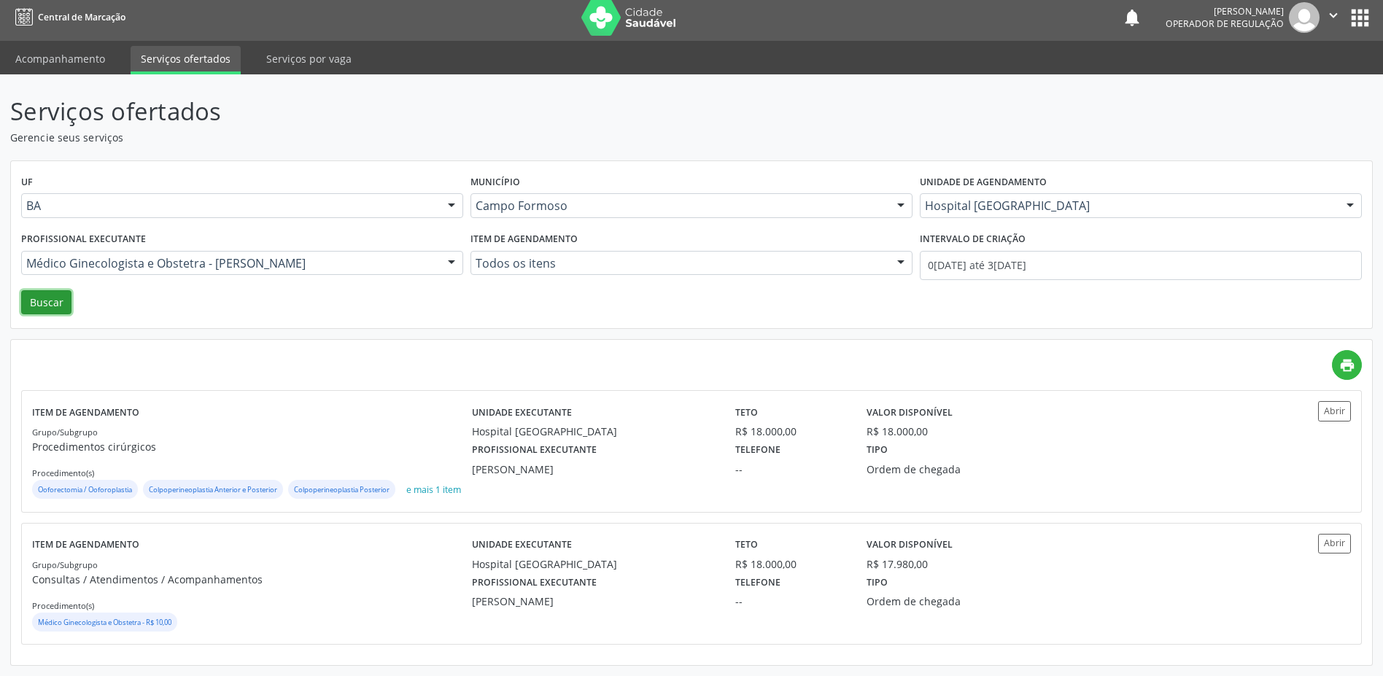
click at [40, 290] on button "Buscar" at bounding box center [46, 302] width 50 height 25
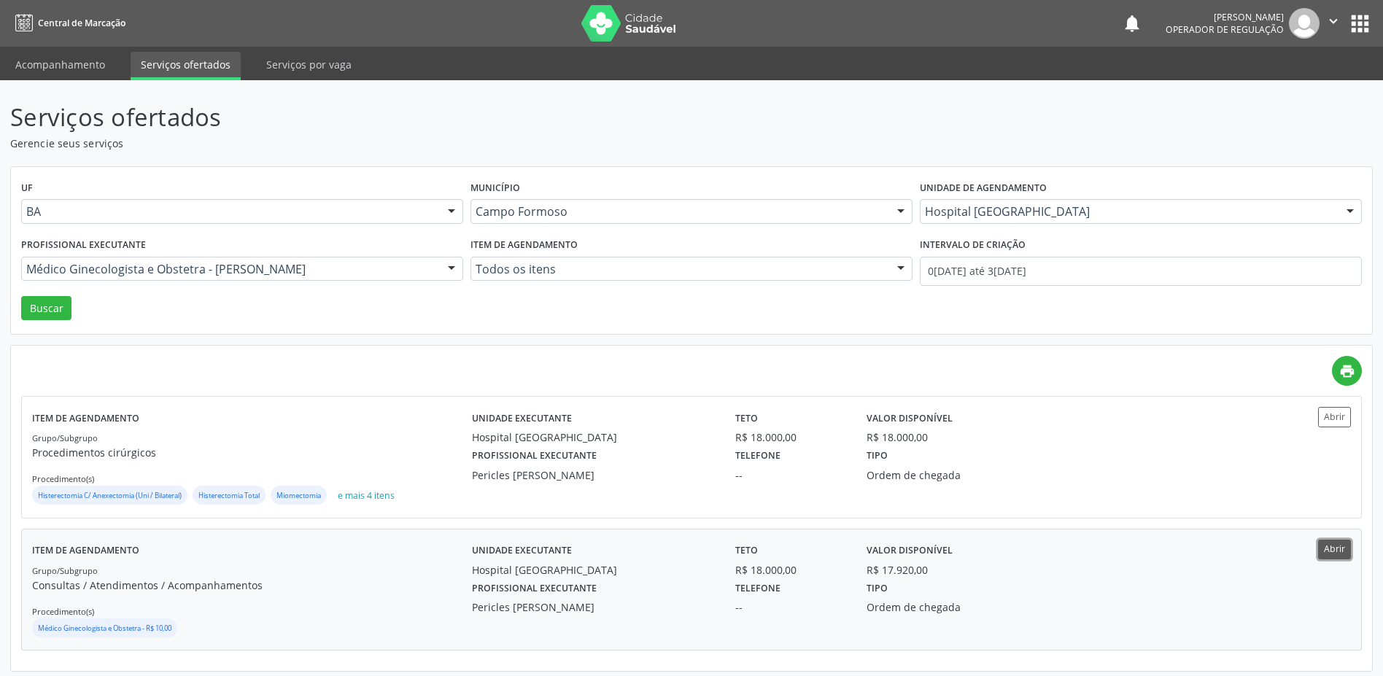
click at [1329, 552] on button "Abrir" at bounding box center [1335, 550] width 33 height 20
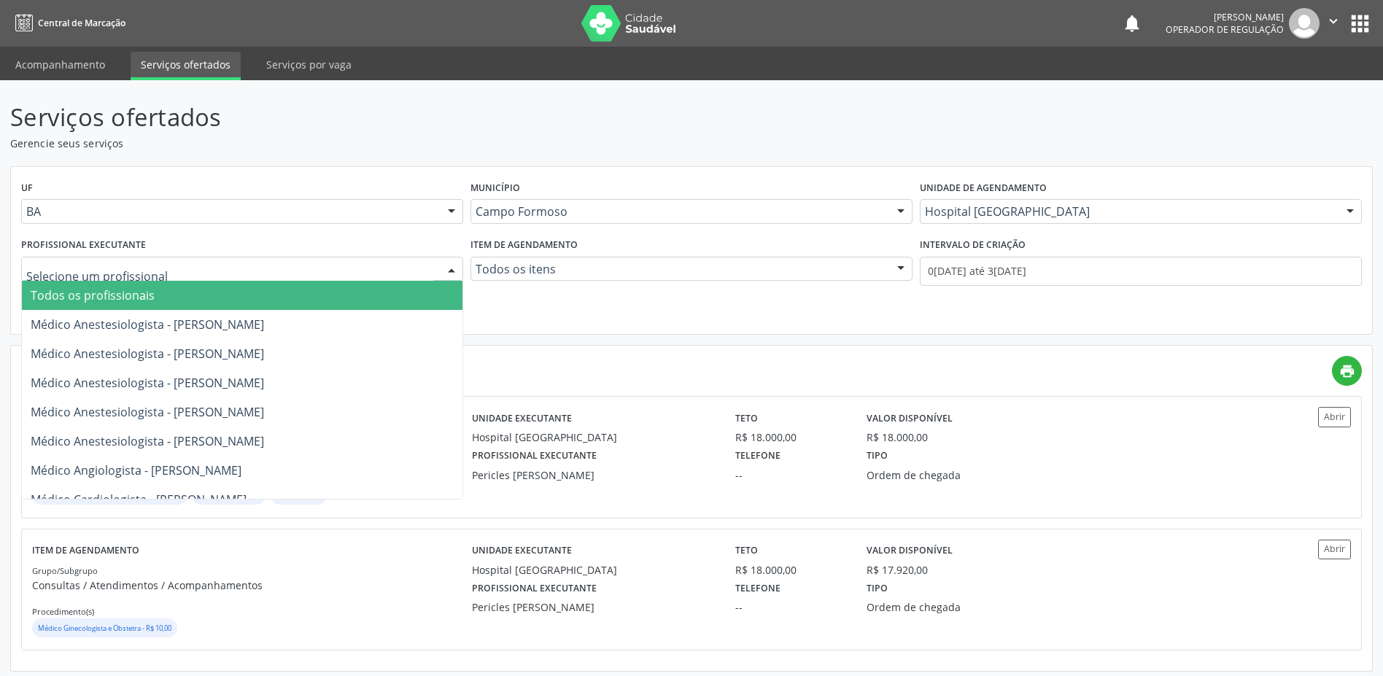
click at [448, 266] on div at bounding box center [452, 270] width 22 height 25
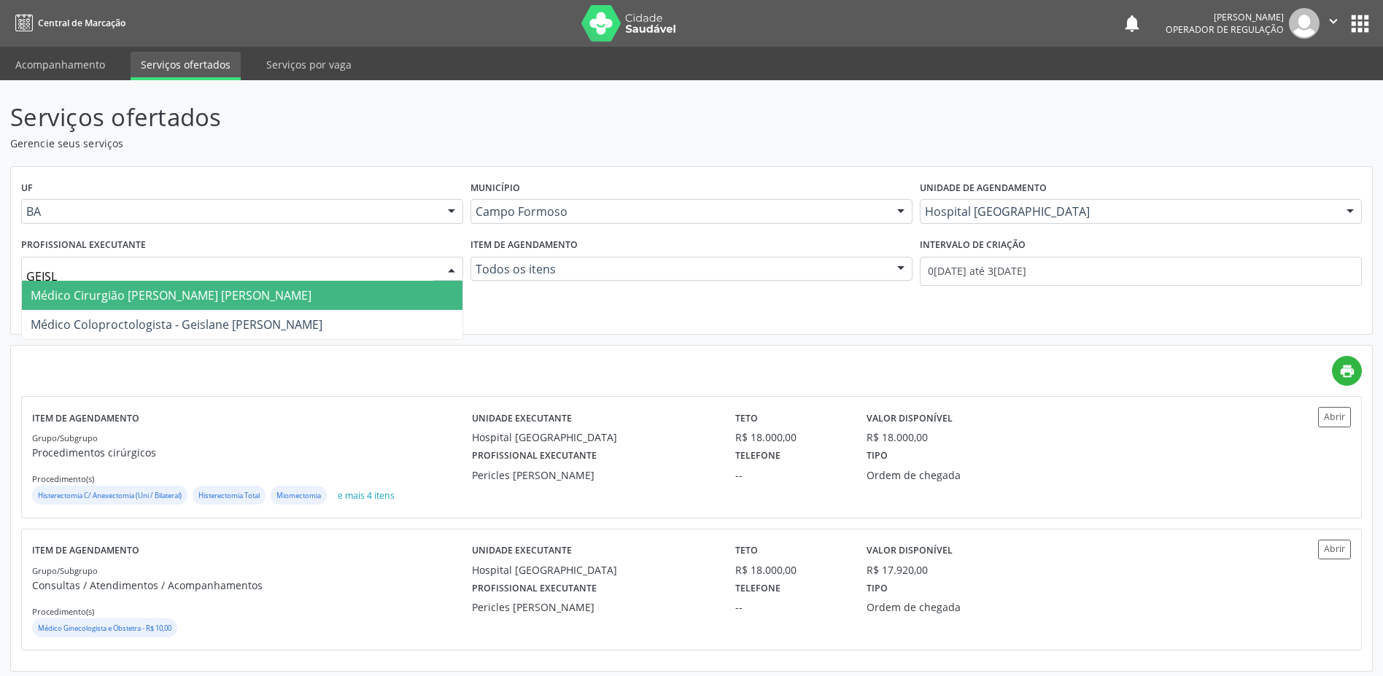
click at [259, 299] on span "Médico Cirurgião Geral - Geislane Alcantara dos Santos" at bounding box center [171, 295] width 281 height 16
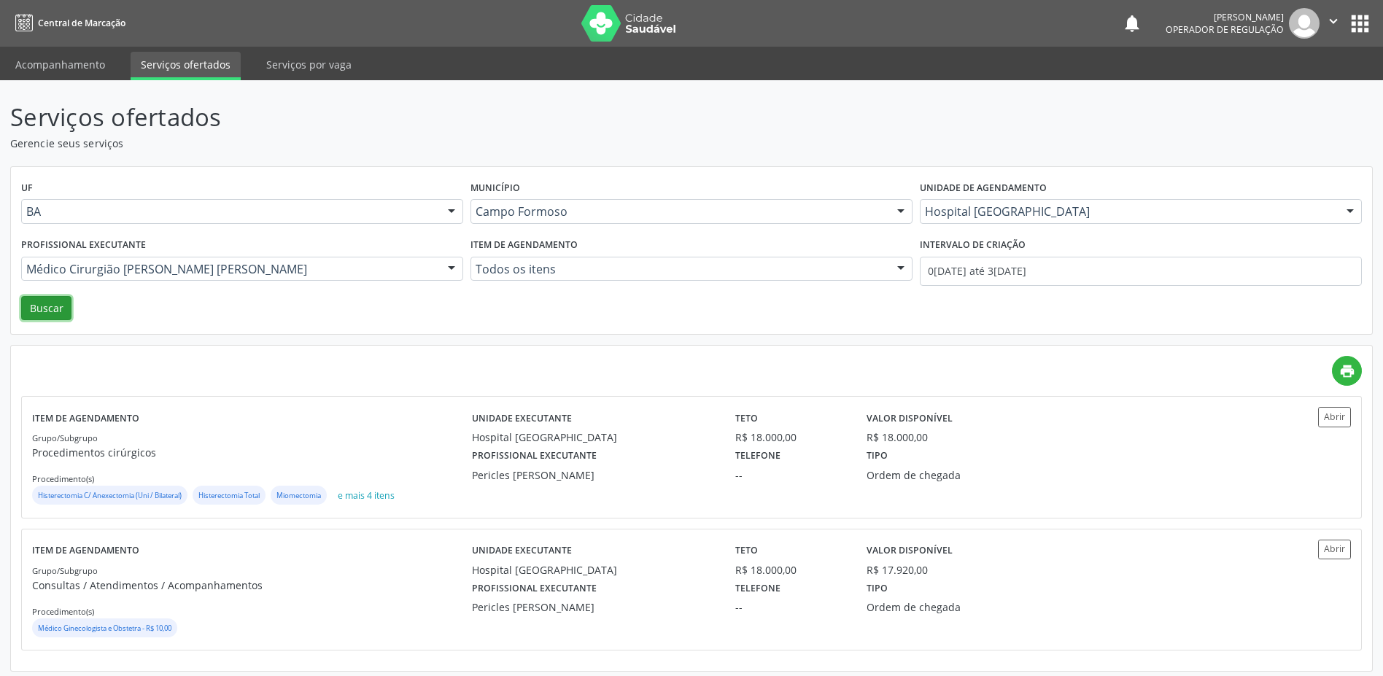
click at [45, 305] on button "Buscar" at bounding box center [46, 308] width 50 height 25
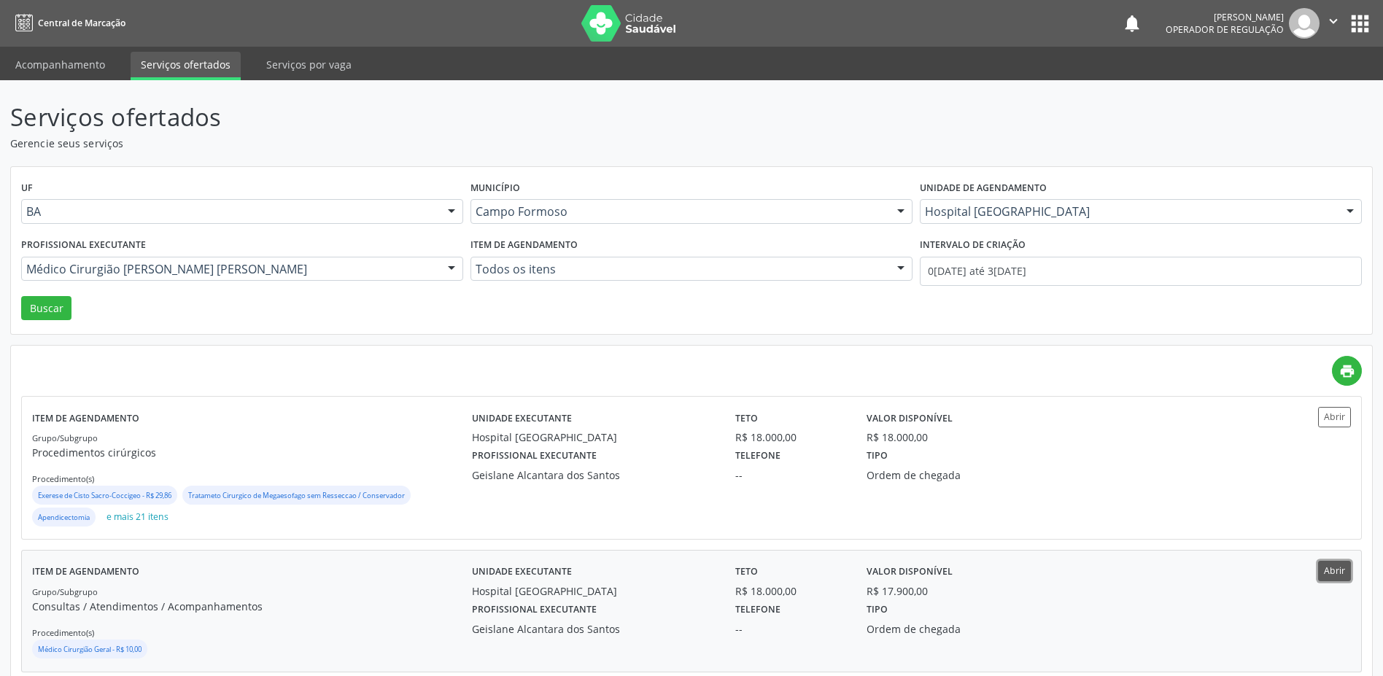
click at [1331, 574] on button "Abrir" at bounding box center [1335, 571] width 33 height 20
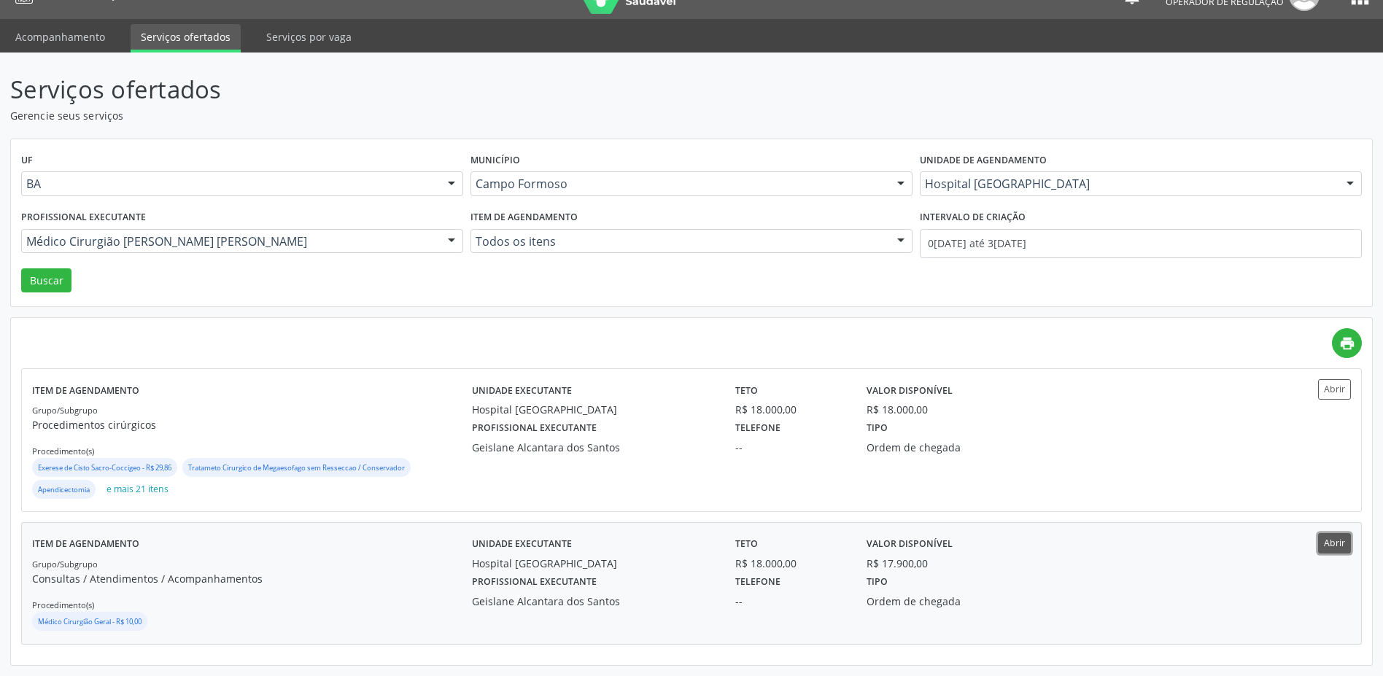
click at [1339, 543] on button "Abrir" at bounding box center [1335, 543] width 33 height 20
click at [452, 238] on div at bounding box center [452, 242] width 22 height 25
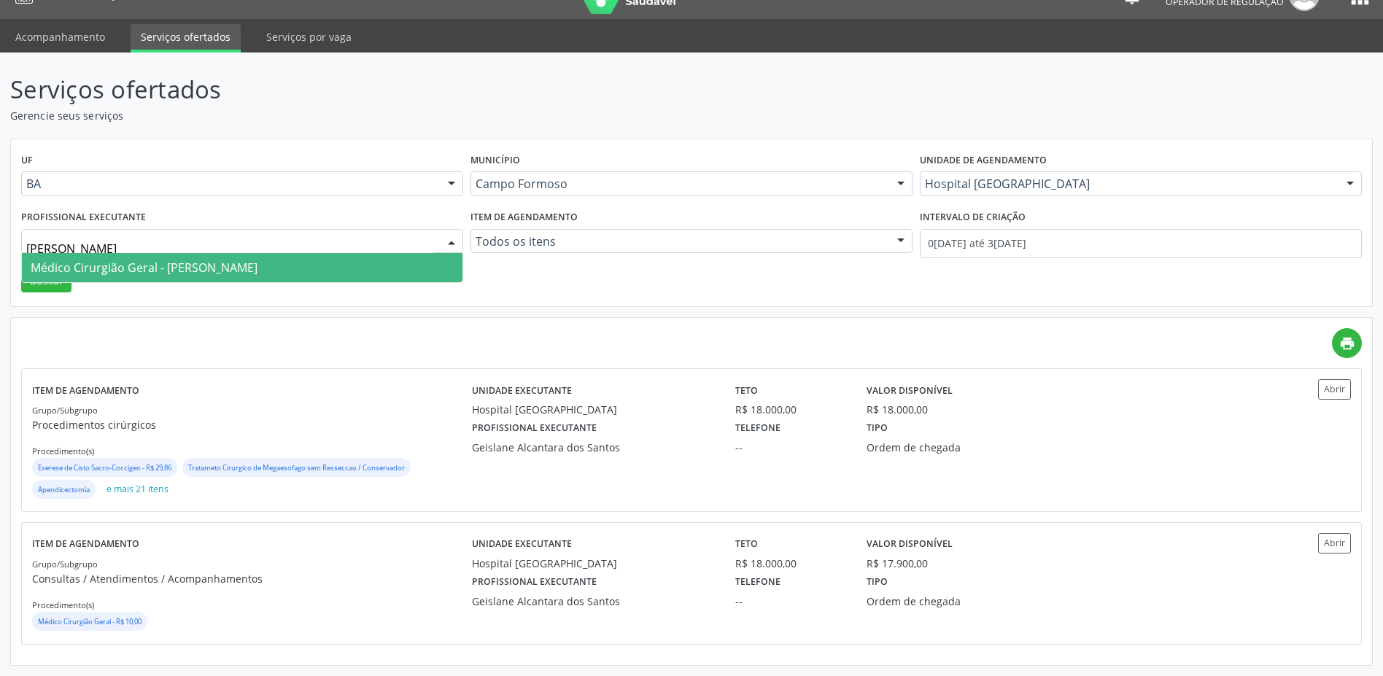
click at [332, 264] on span "Médico Cirurgião Geral - Silvio Luis Barros Matos" at bounding box center [242, 267] width 441 height 29
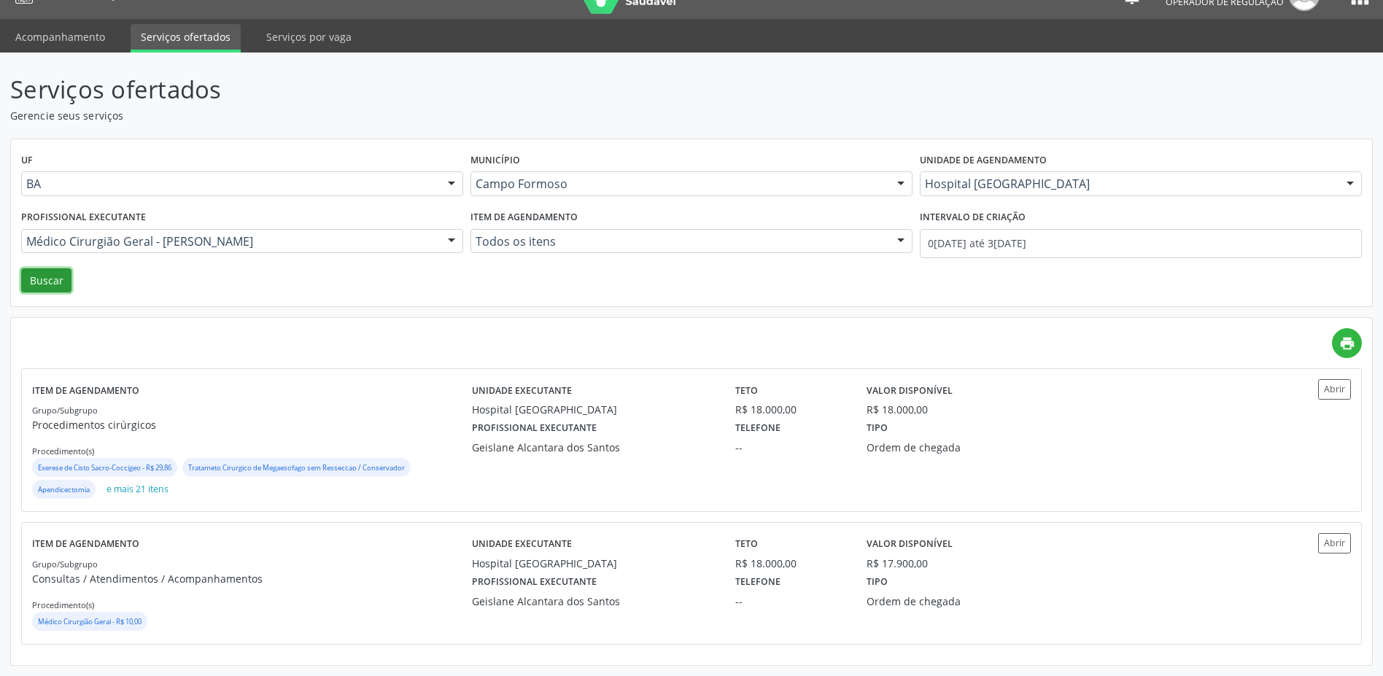
click at [50, 284] on button "Buscar" at bounding box center [46, 281] width 50 height 25
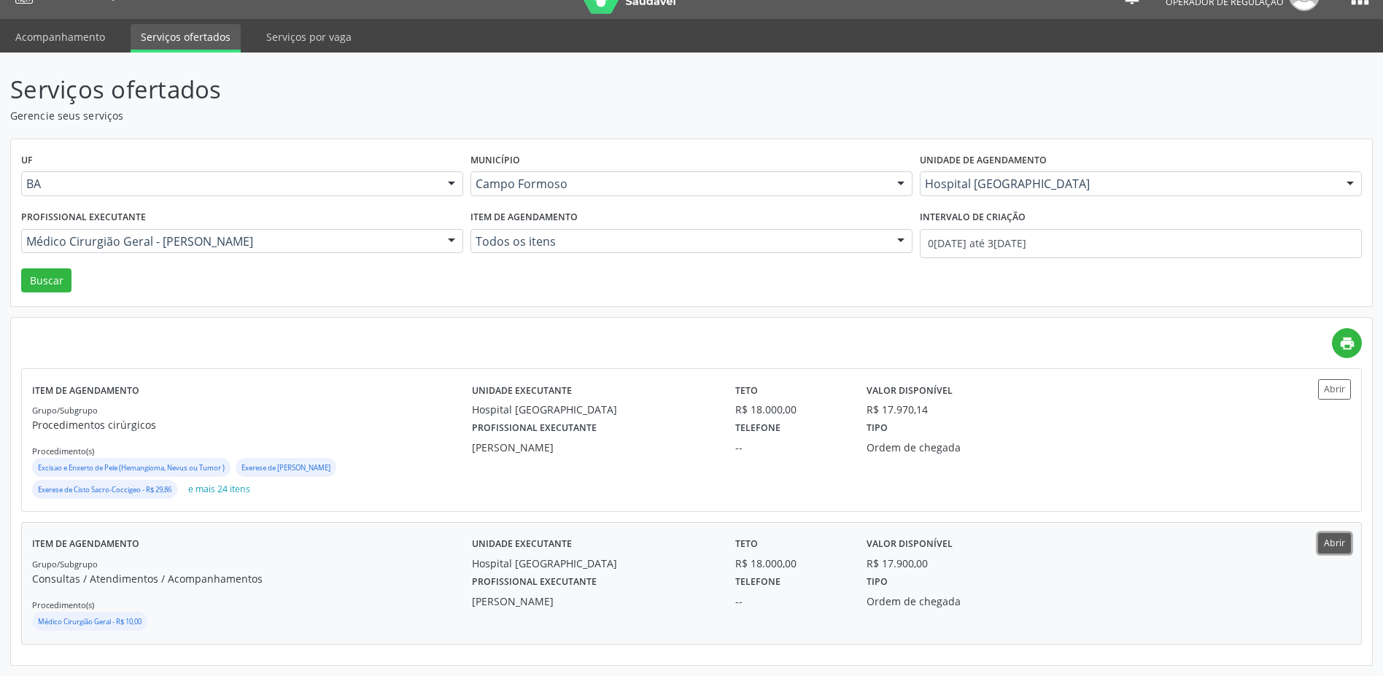
click at [1333, 549] on button "Abrir" at bounding box center [1335, 543] width 33 height 20
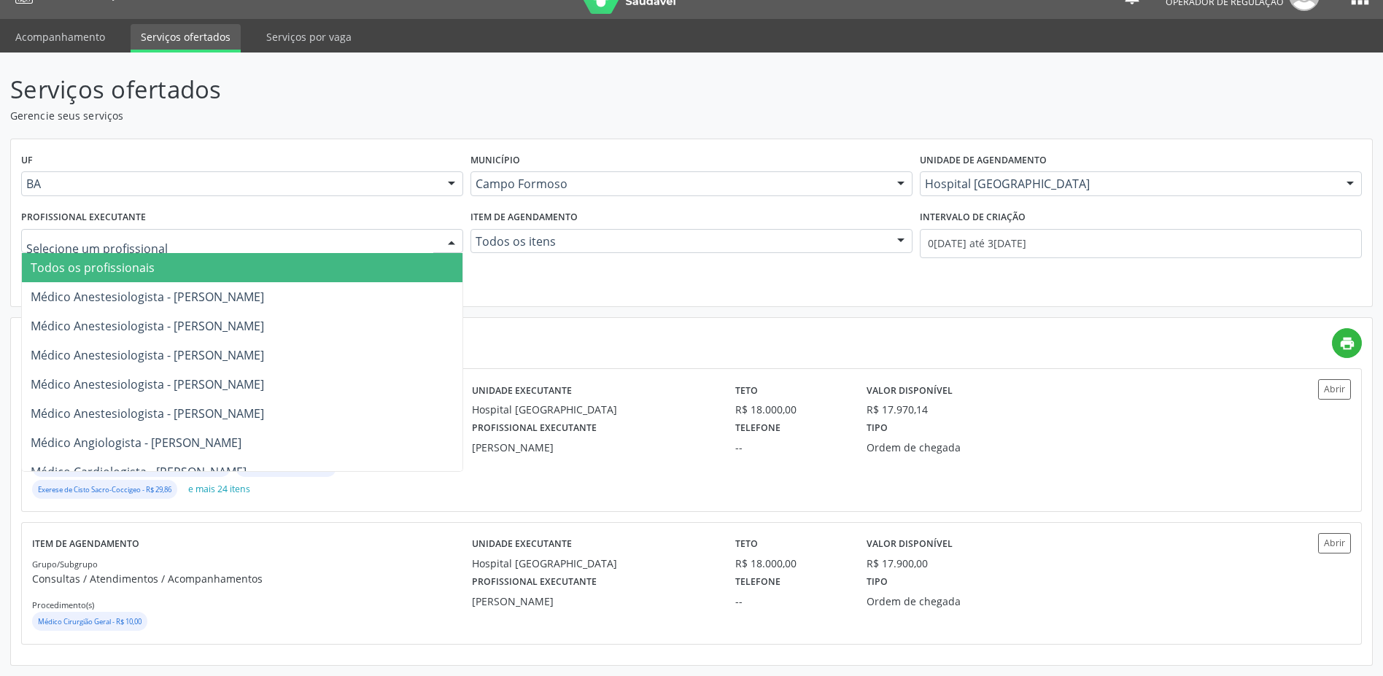
click at [452, 239] on div at bounding box center [452, 242] width 22 height 25
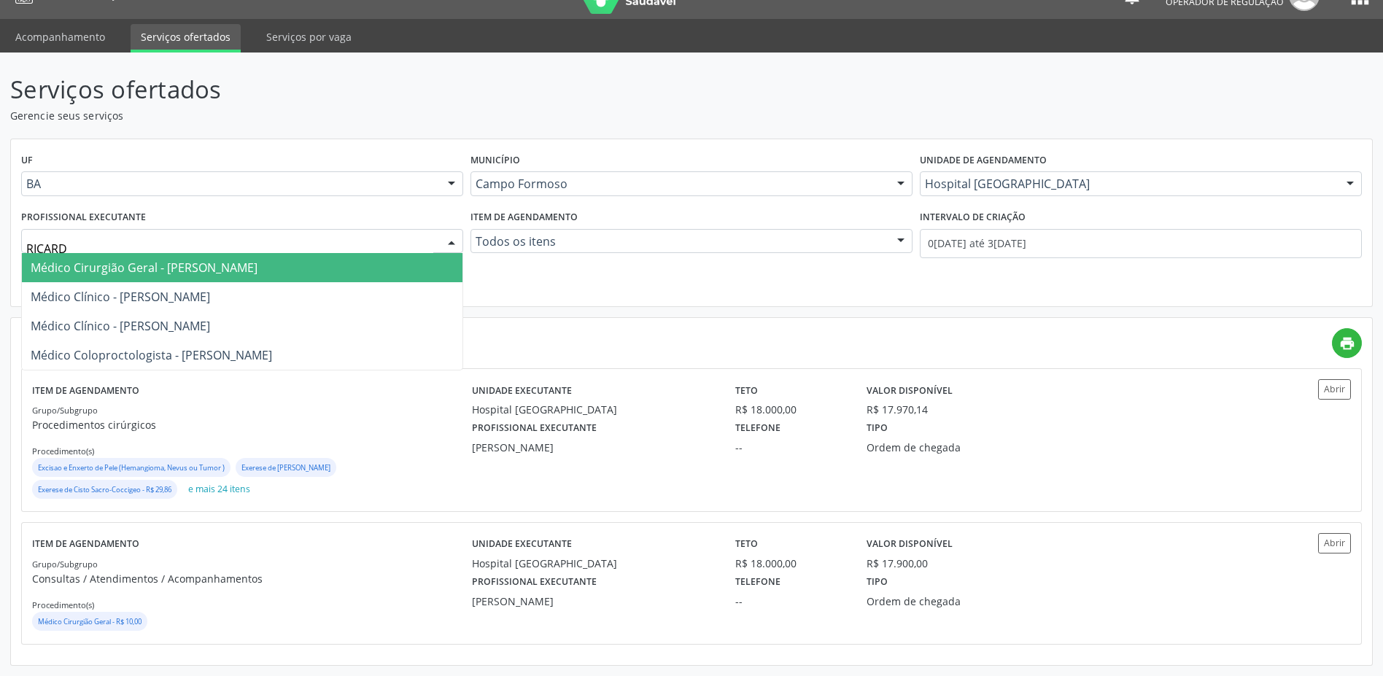
type input "RICARDO"
click at [252, 263] on span "Médico Cirurgião Geral - Ricardo Sampaio Boaventura" at bounding box center [144, 268] width 227 height 16
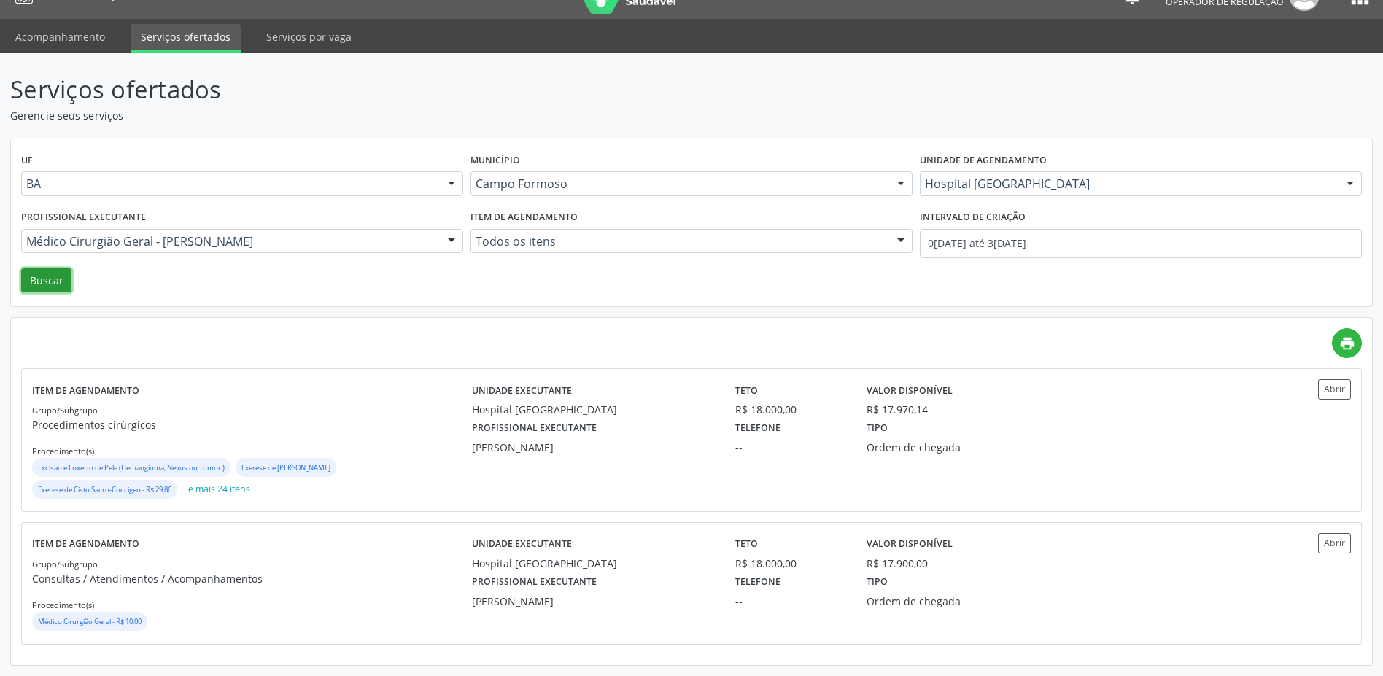
click at [56, 279] on button "Buscar" at bounding box center [46, 281] width 50 height 25
click at [1332, 547] on button "Abrir" at bounding box center [1335, 543] width 33 height 20
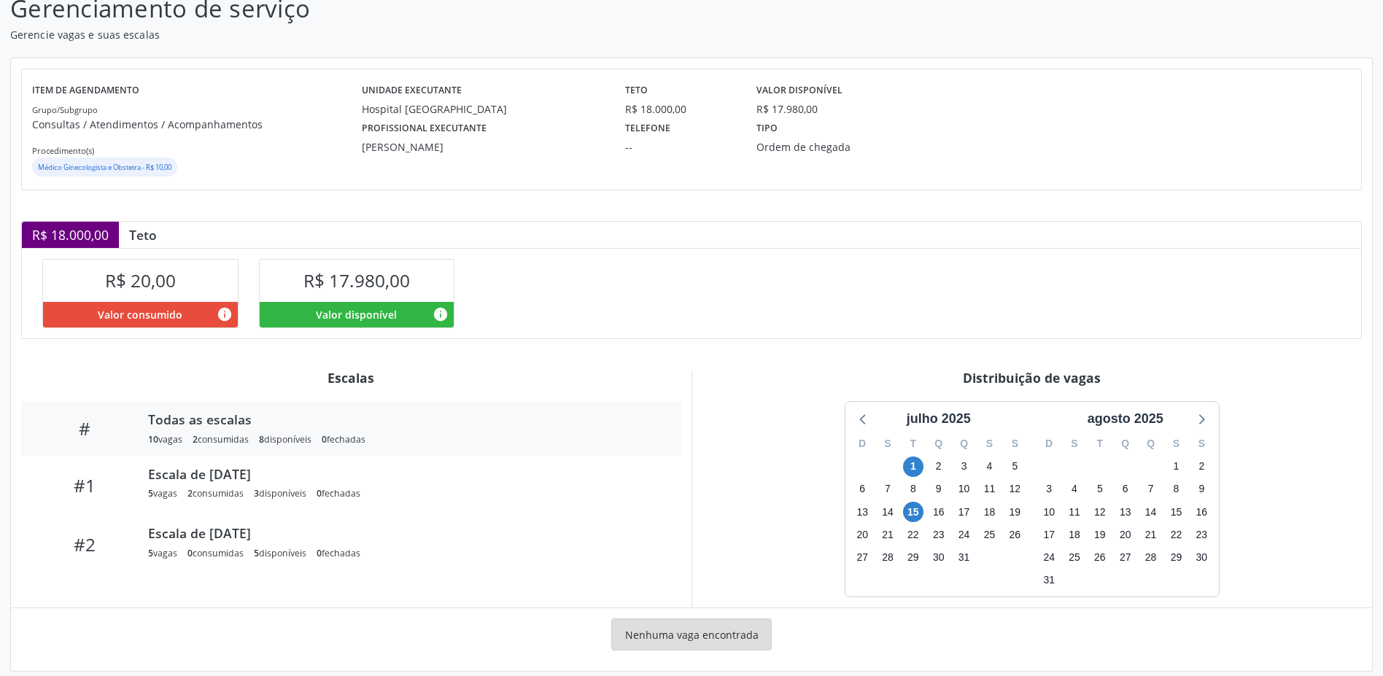
scroll to position [125, 0]
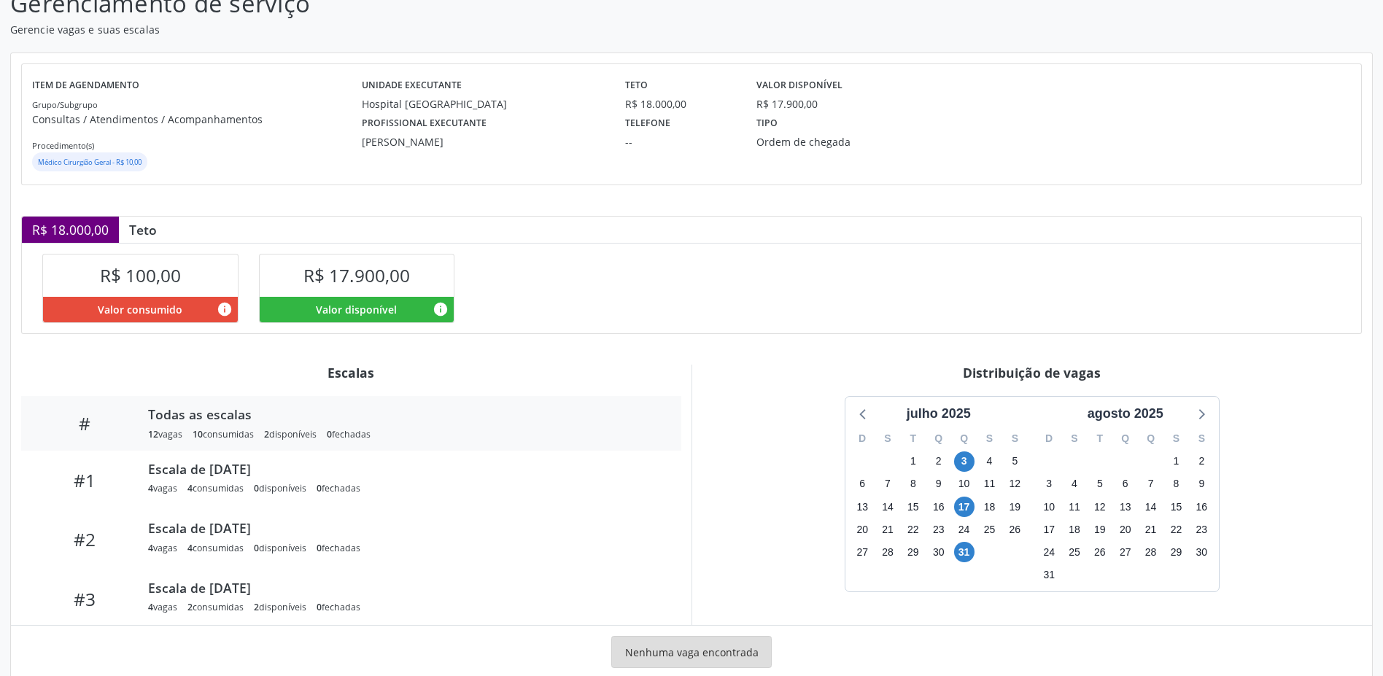
scroll to position [116, 0]
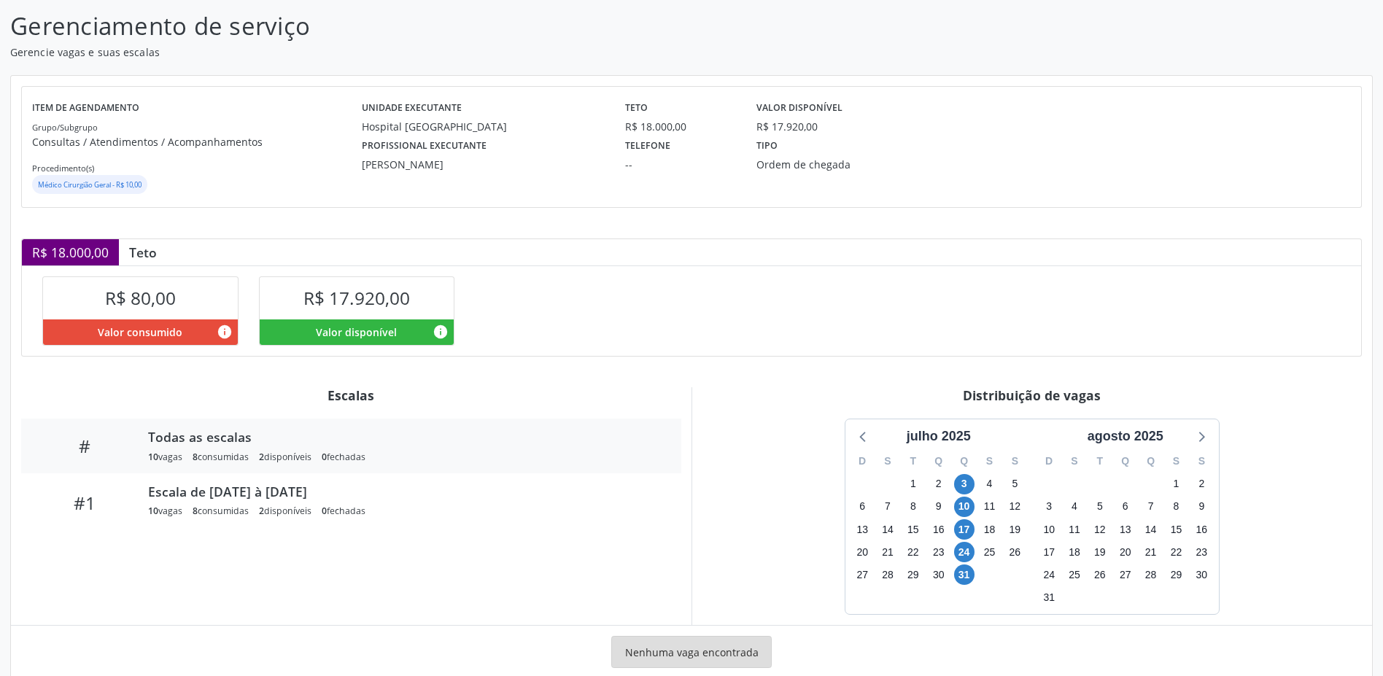
scroll to position [89, 0]
